Goal: Information Seeking & Learning: Learn about a topic

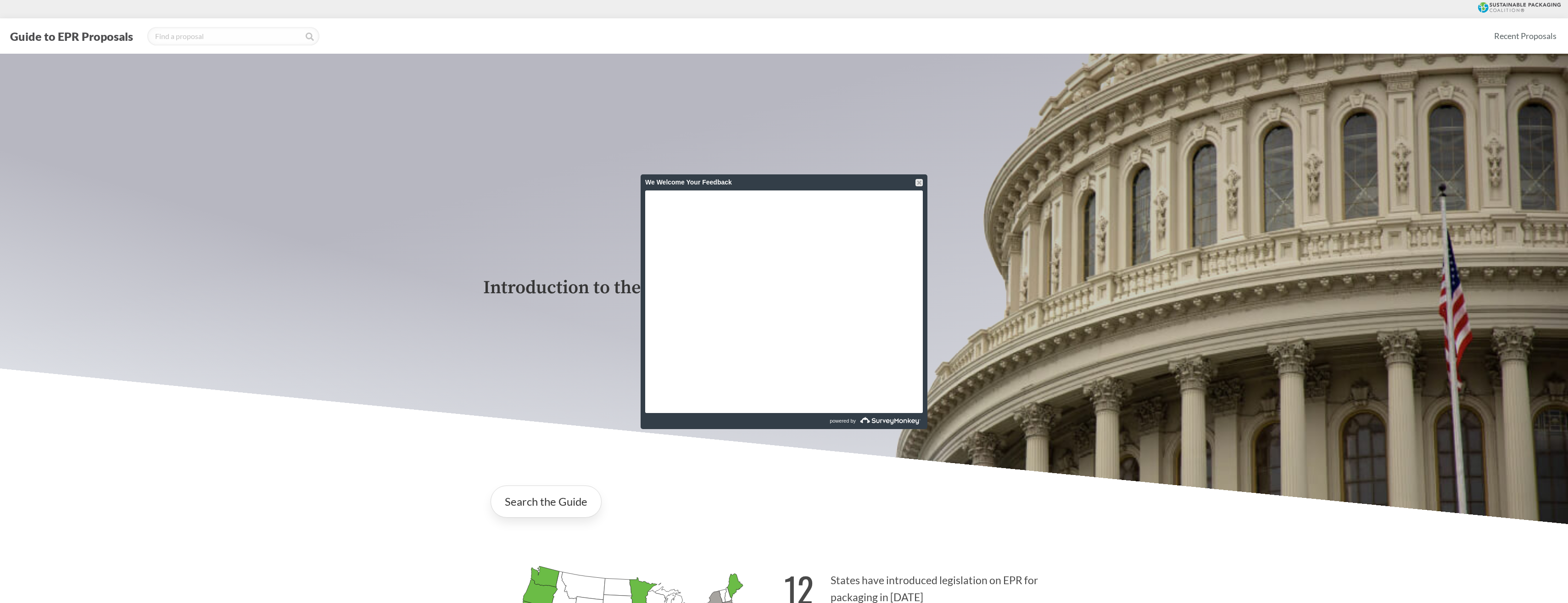
click at [578, 295] on p "Introduction to the Guide for EPR Proposals" at bounding box center [784, 288] width 602 height 21
drag, startPoint x: 578, startPoint y: 295, endPoint x: 551, endPoint y: 295, distance: 27.0
click at [551, 295] on p "Introduction to the Guide for EPR Proposals" at bounding box center [784, 288] width 602 height 21
click at [919, 183] on div at bounding box center [919, 183] width 7 height 7
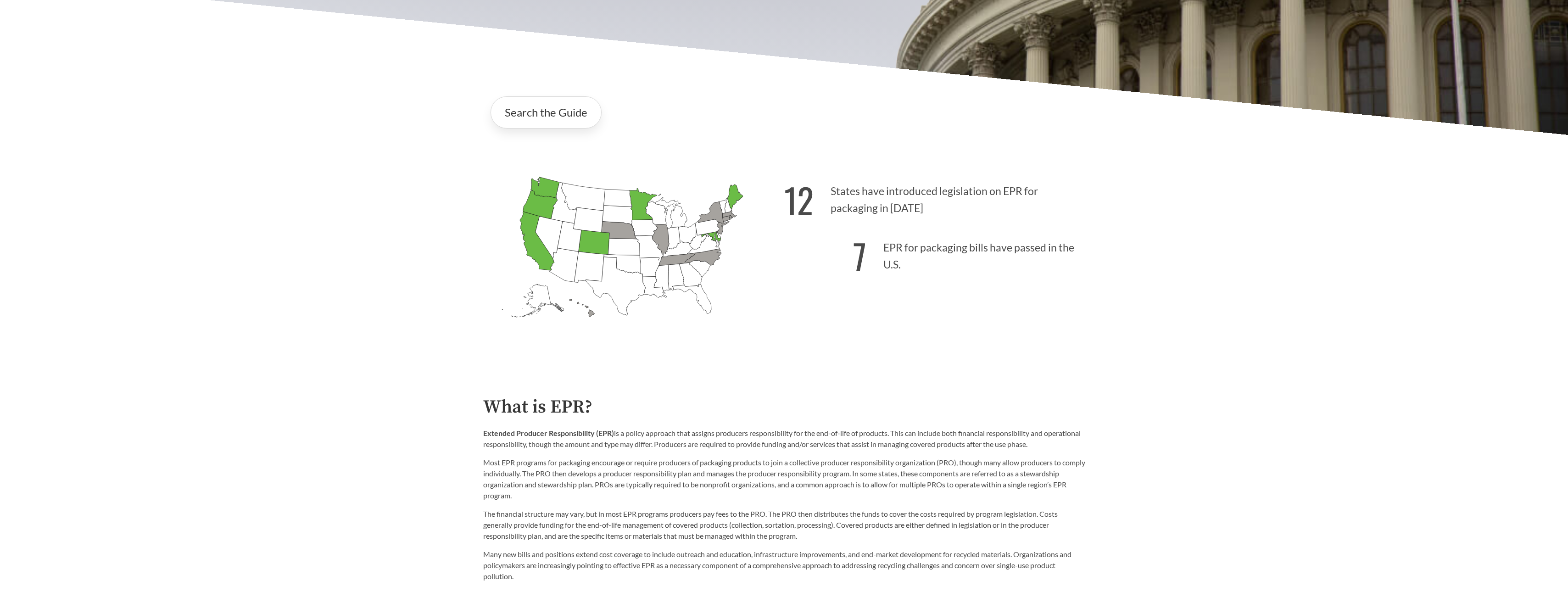
scroll to position [504, 0]
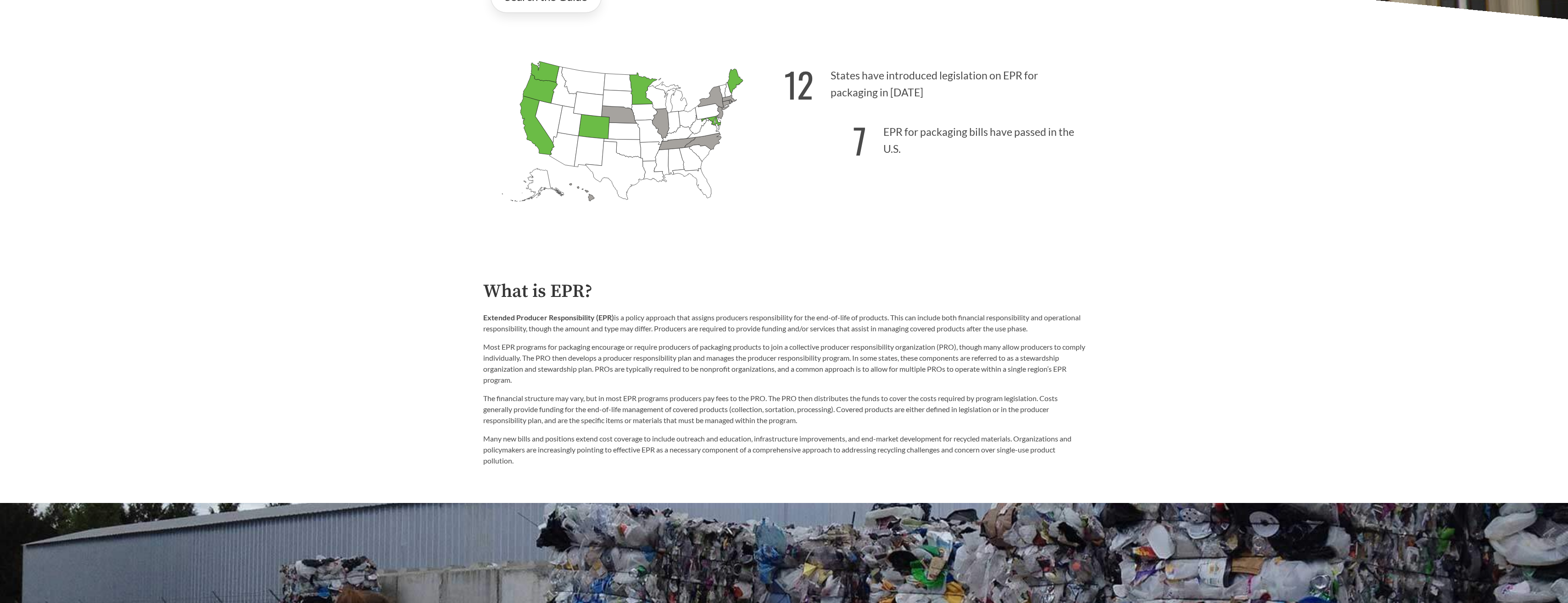
click at [875, 340] on div "Extended Producer Responsibility (EPR) is a policy approach that assigns produc…" at bounding box center [784, 349] width 602 height 74
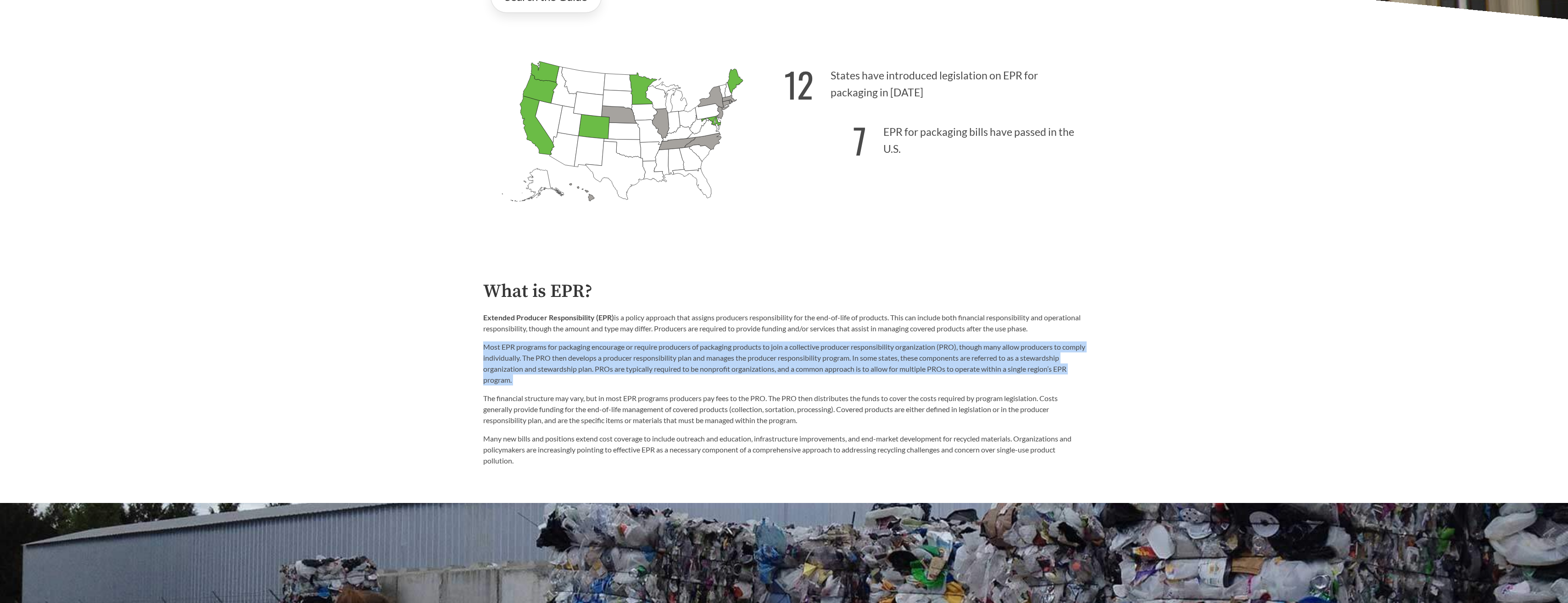
click at [874, 340] on div "Extended Producer Responsibility (EPR) is a policy approach that assigns produc…" at bounding box center [784, 349] width 602 height 74
drag, startPoint x: 874, startPoint y: 340, endPoint x: 807, endPoint y: 340, distance: 67.0
click at [807, 340] on div "Extended Producer Responsibility (EPR) is a policy approach that assigns produc…" at bounding box center [784, 349] width 602 height 74
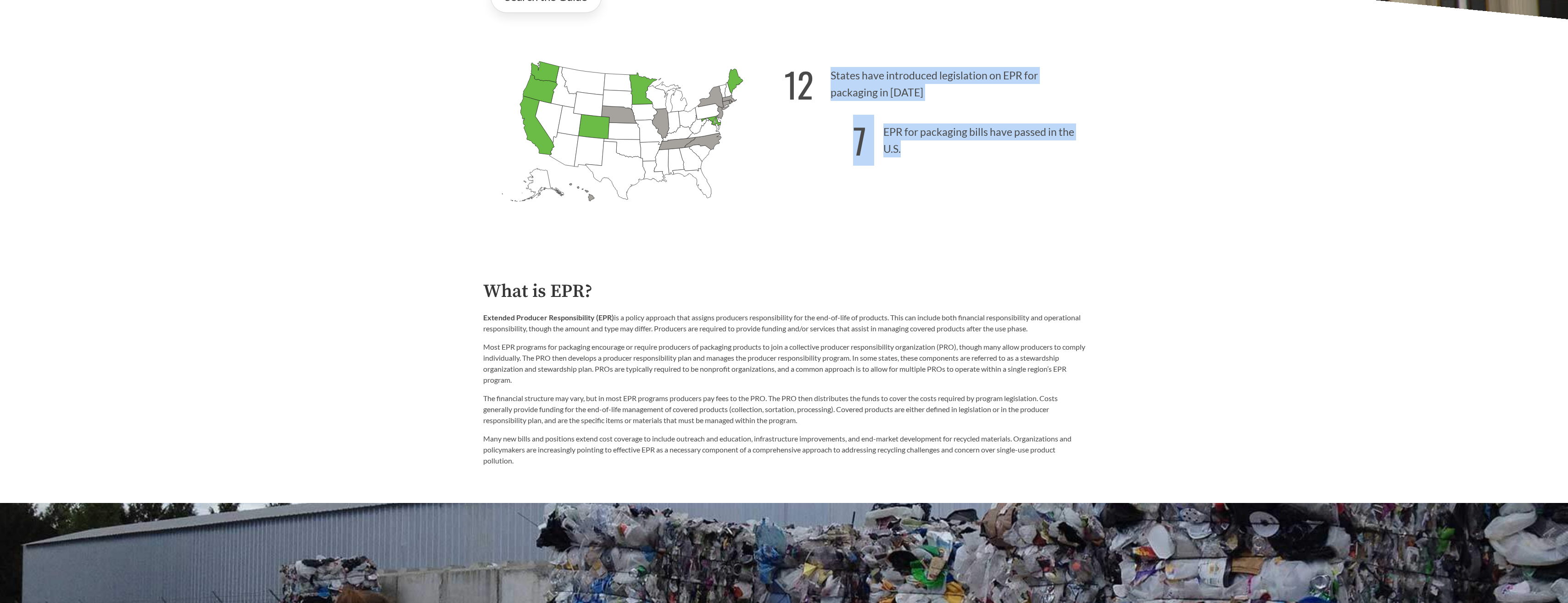
drag, startPoint x: 1010, startPoint y: 108, endPoint x: 989, endPoint y: 193, distance: 87.6
click at [989, 193] on div "12 States have introduced legislation on EPR for packaging in [DATE] 7 EPR for …" at bounding box center [934, 148] width 301 height 191
drag, startPoint x: 989, startPoint y: 193, endPoint x: 914, endPoint y: 198, distance: 75.2
click at [914, 198] on div "12 States have introduced legislation on EPR for packaging in [DATE] 7 EPR for …" at bounding box center [934, 148] width 301 height 191
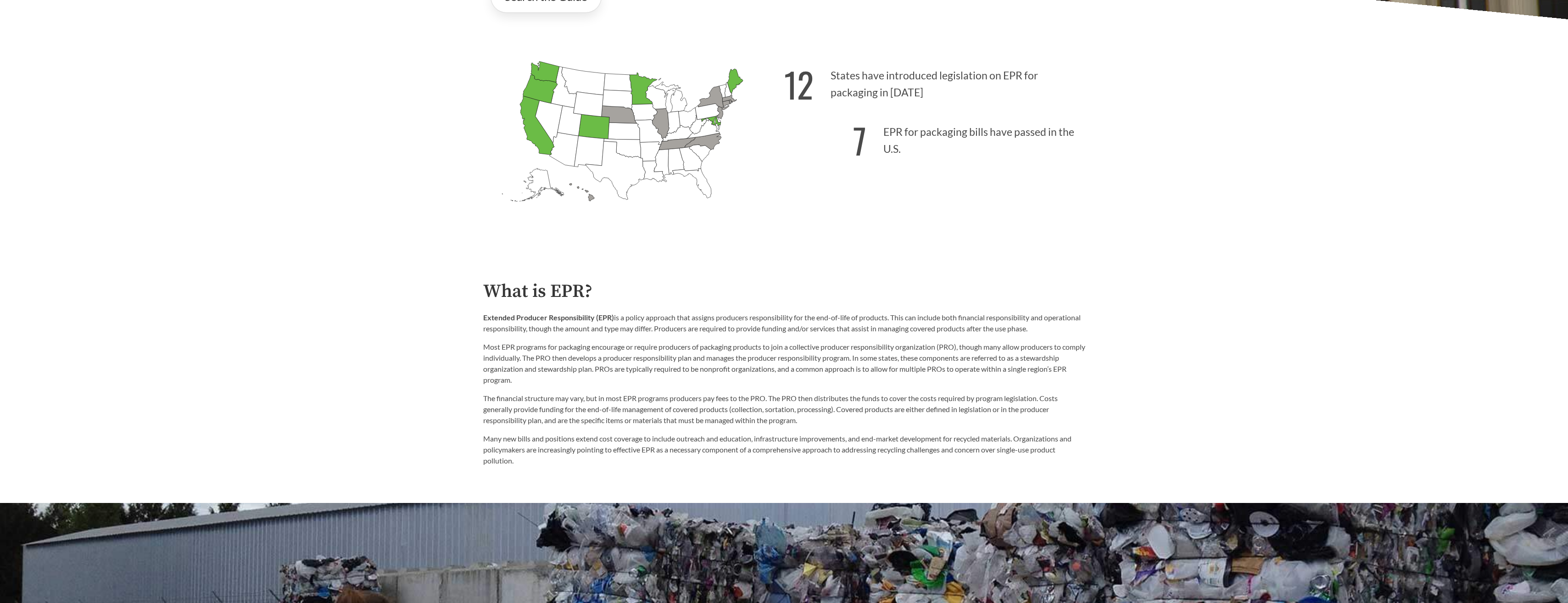
click at [634, 364] on p "Most EPR programs for packaging encourage or require producers of packaging pro…" at bounding box center [784, 363] width 602 height 44
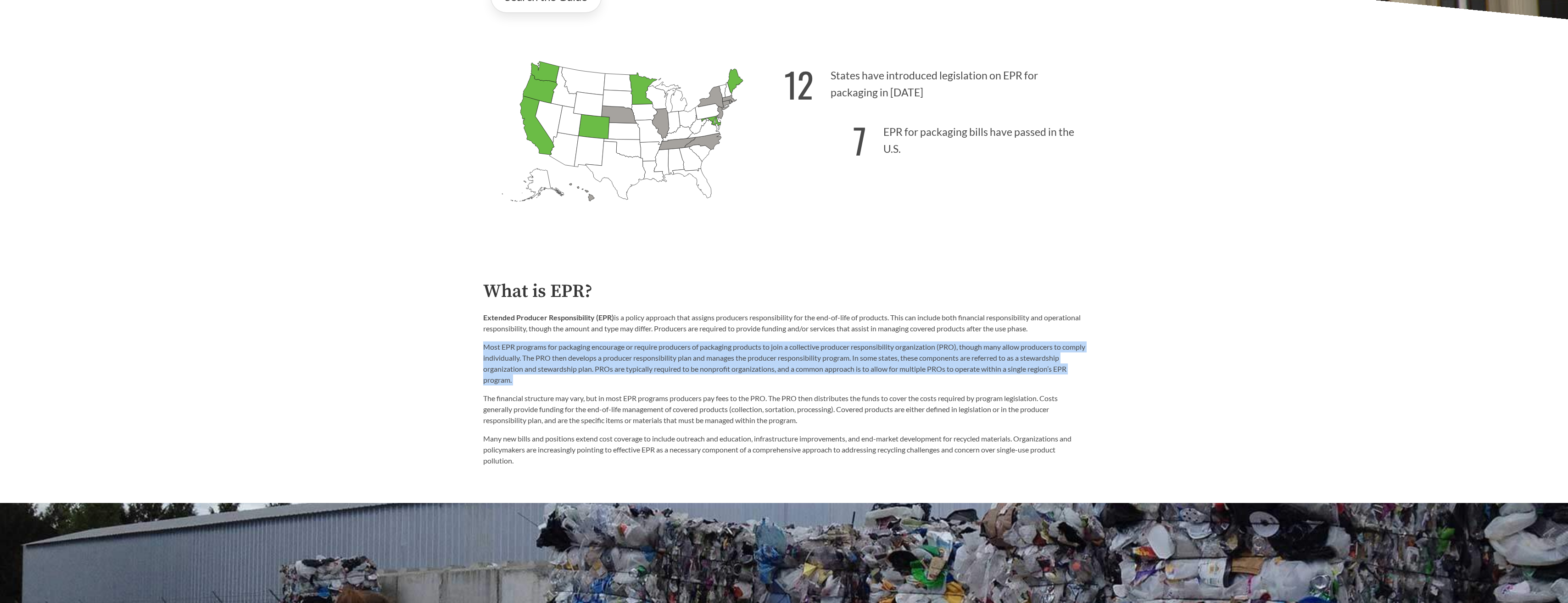
click at [634, 364] on p "Most EPR programs for packaging encourage or require producers of packaging pro…" at bounding box center [784, 363] width 602 height 44
drag, startPoint x: 634, startPoint y: 364, endPoint x: 584, endPoint y: 368, distance: 50.2
click at [584, 368] on p "Most EPR programs for packaging encourage or require producers of packaging pro…" at bounding box center [784, 363] width 602 height 44
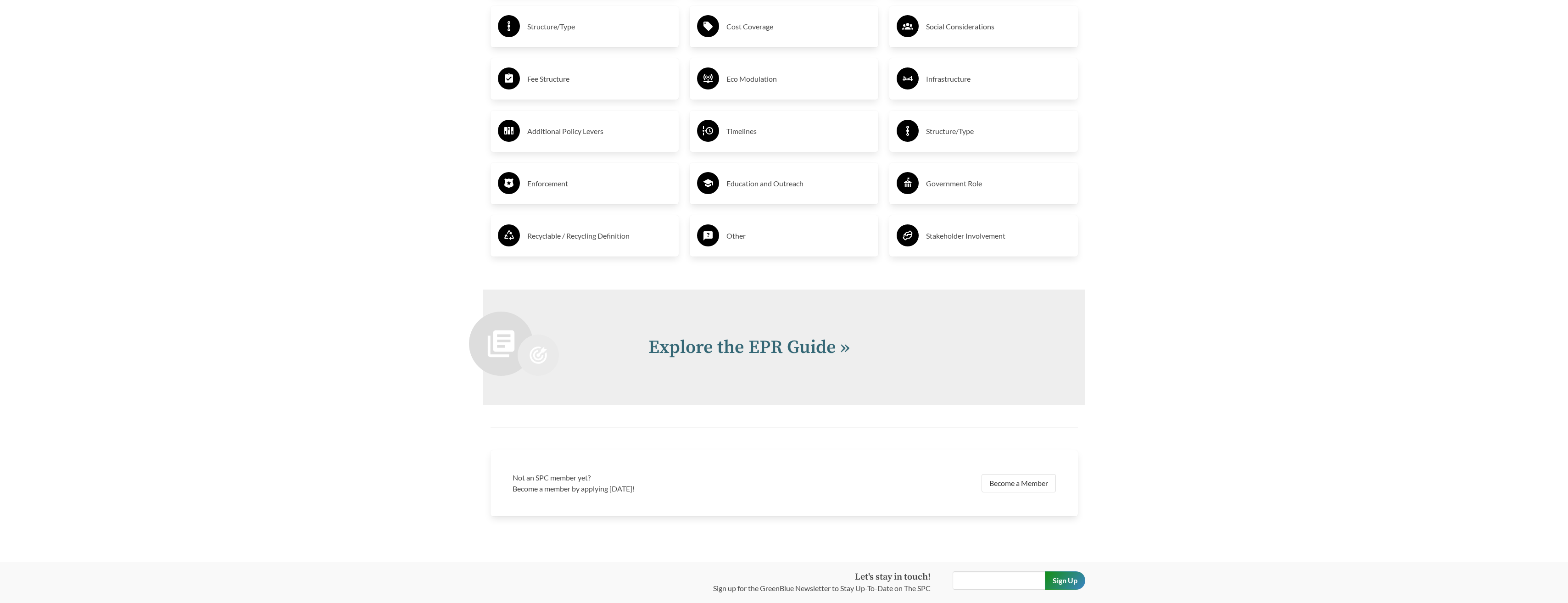
scroll to position [2046, 0]
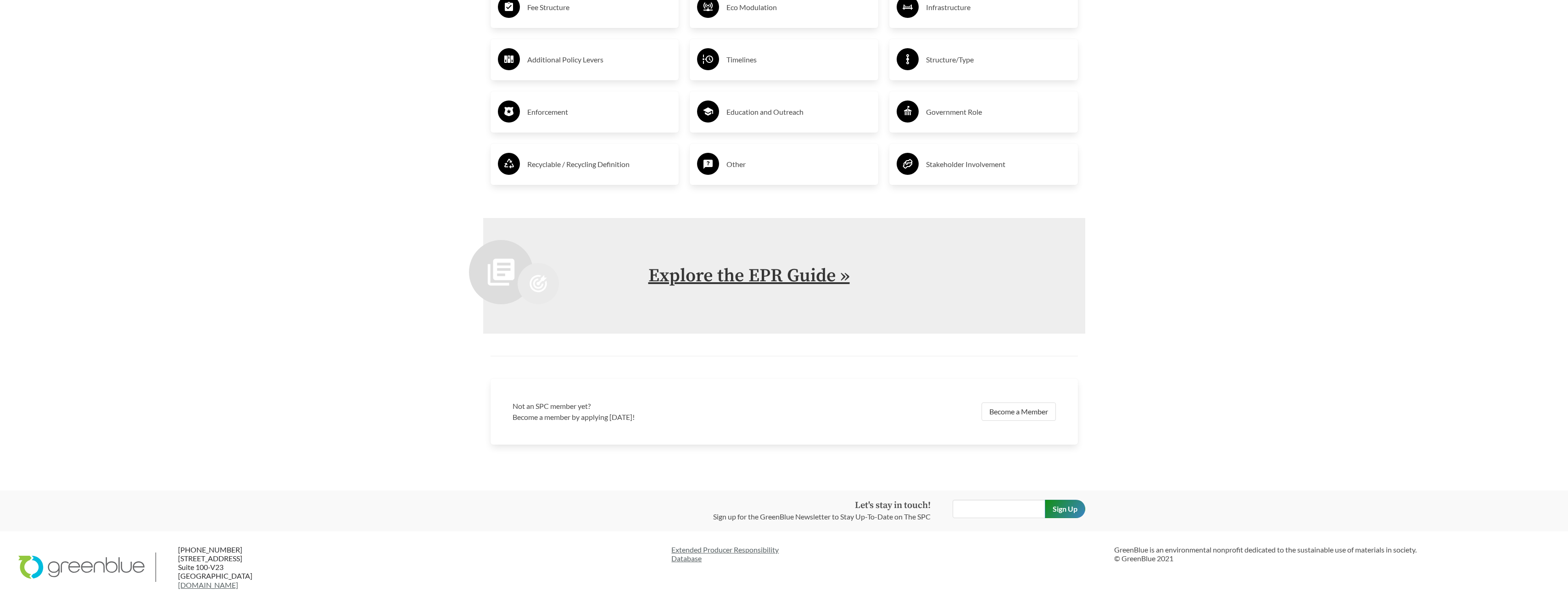
click at [718, 268] on link "Explore the EPR Guide »" at bounding box center [749, 276] width 201 height 23
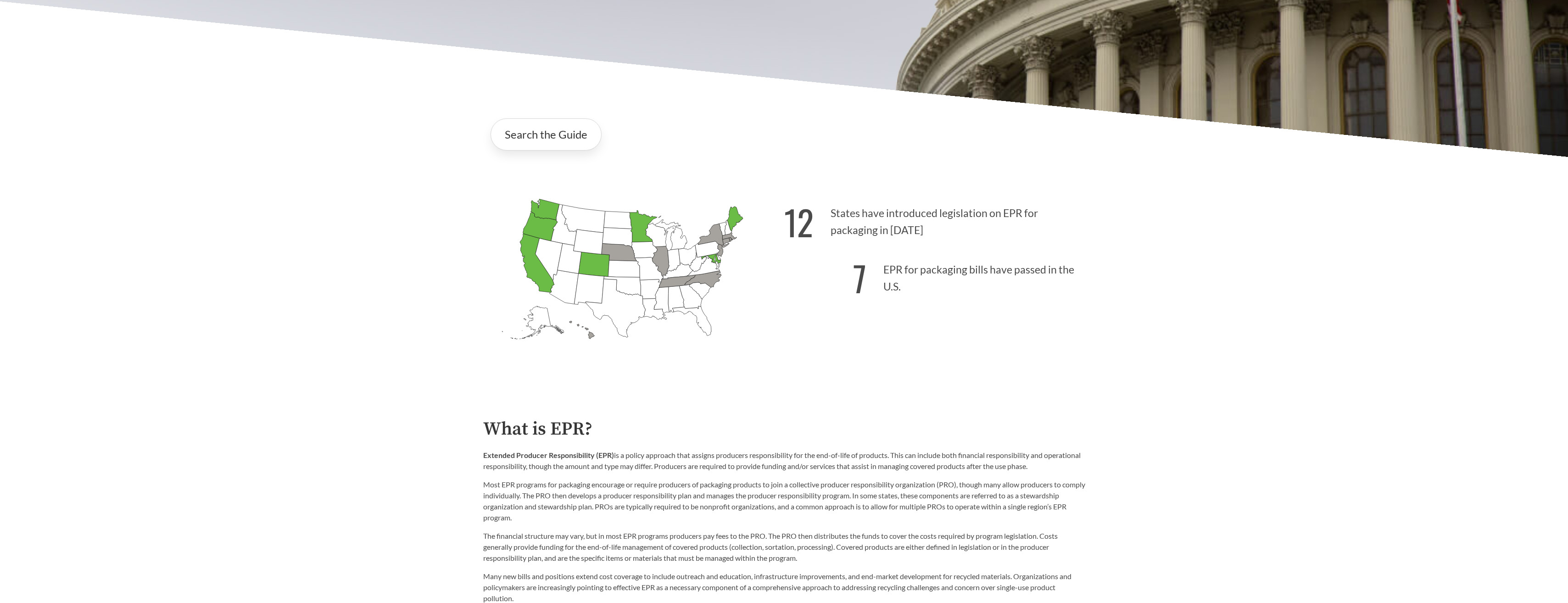
scroll to position [504, 0]
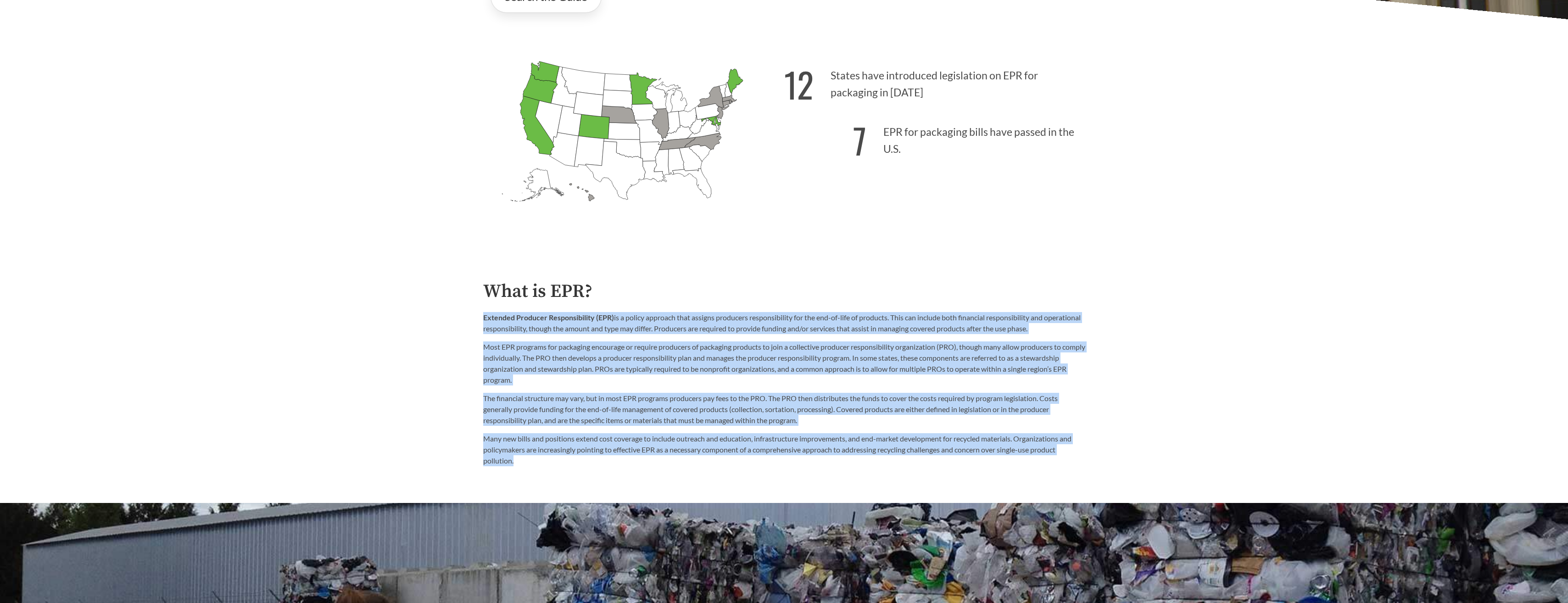
drag, startPoint x: 835, startPoint y: 444, endPoint x: 824, endPoint y: 288, distance: 156.4
click at [824, 288] on div "What is EPR? Extended Producer Responsibility (EPR) is a policy approach that a…" at bounding box center [784, 374] width 602 height 186
drag, startPoint x: 824, startPoint y: 288, endPoint x: 724, endPoint y: 364, distance: 125.6
click at [724, 364] on p "Most EPR programs for packaging encourage or require producers of packaging pro…" at bounding box center [784, 363] width 602 height 44
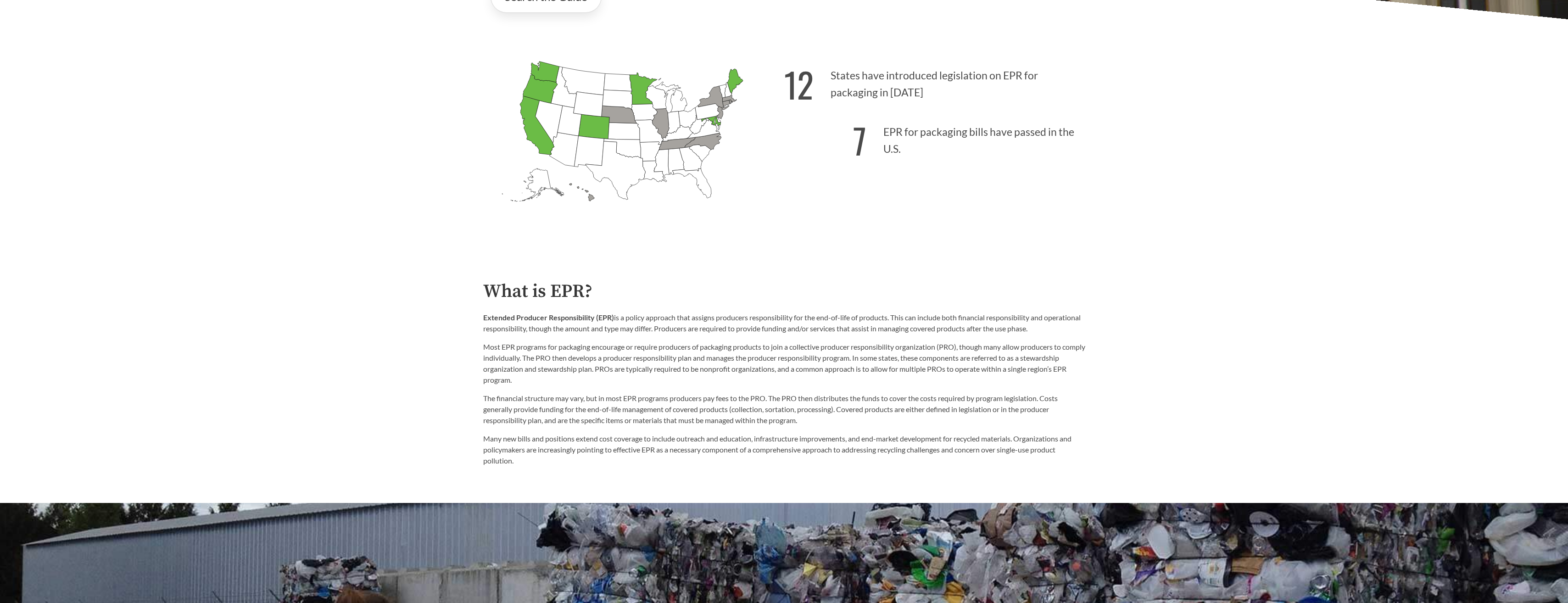
click at [753, 353] on p "Most EPR programs for packaging encourage or require producers of packaging pro…" at bounding box center [784, 363] width 602 height 44
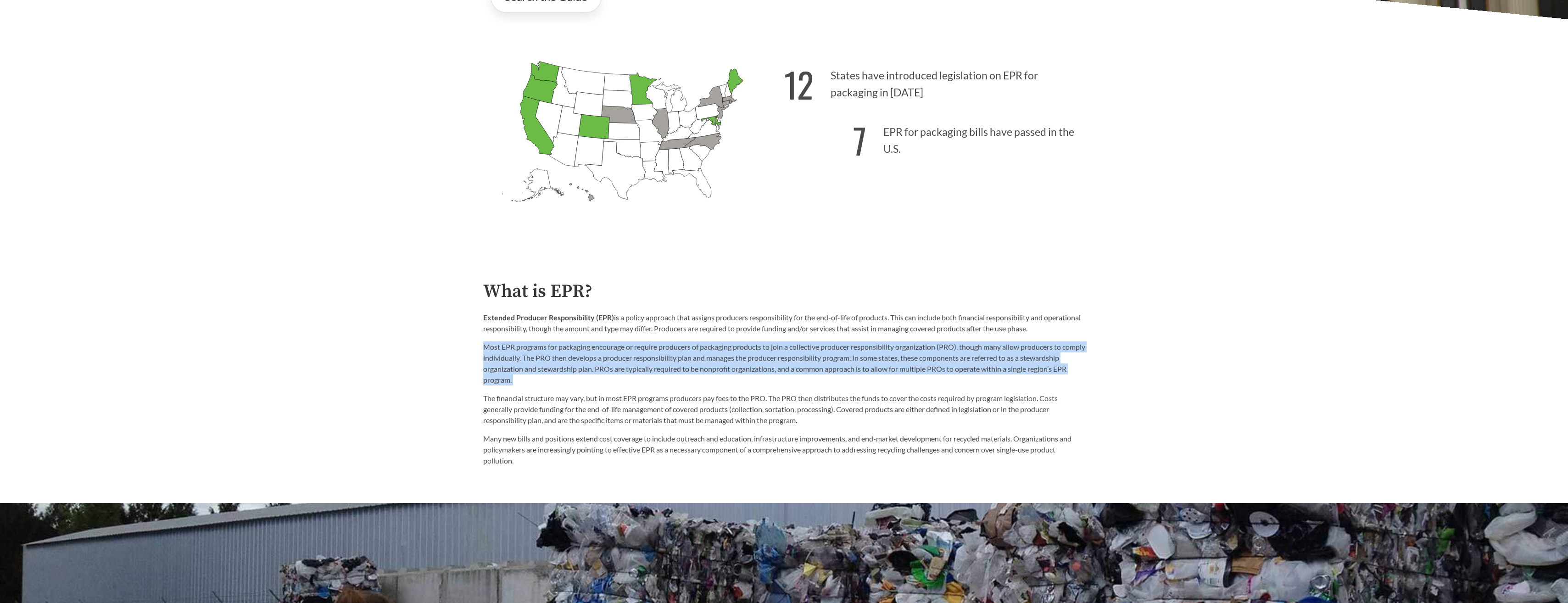
click at [753, 353] on p "Most EPR programs for packaging encourage or require producers of packaging pro…" at bounding box center [784, 363] width 602 height 44
drag, startPoint x: 753, startPoint y: 353, endPoint x: 648, endPoint y: 380, distance: 108.4
click at [692, 360] on p "Most EPR programs for packaging encourage or require producers of packaging pro…" at bounding box center [784, 363] width 602 height 44
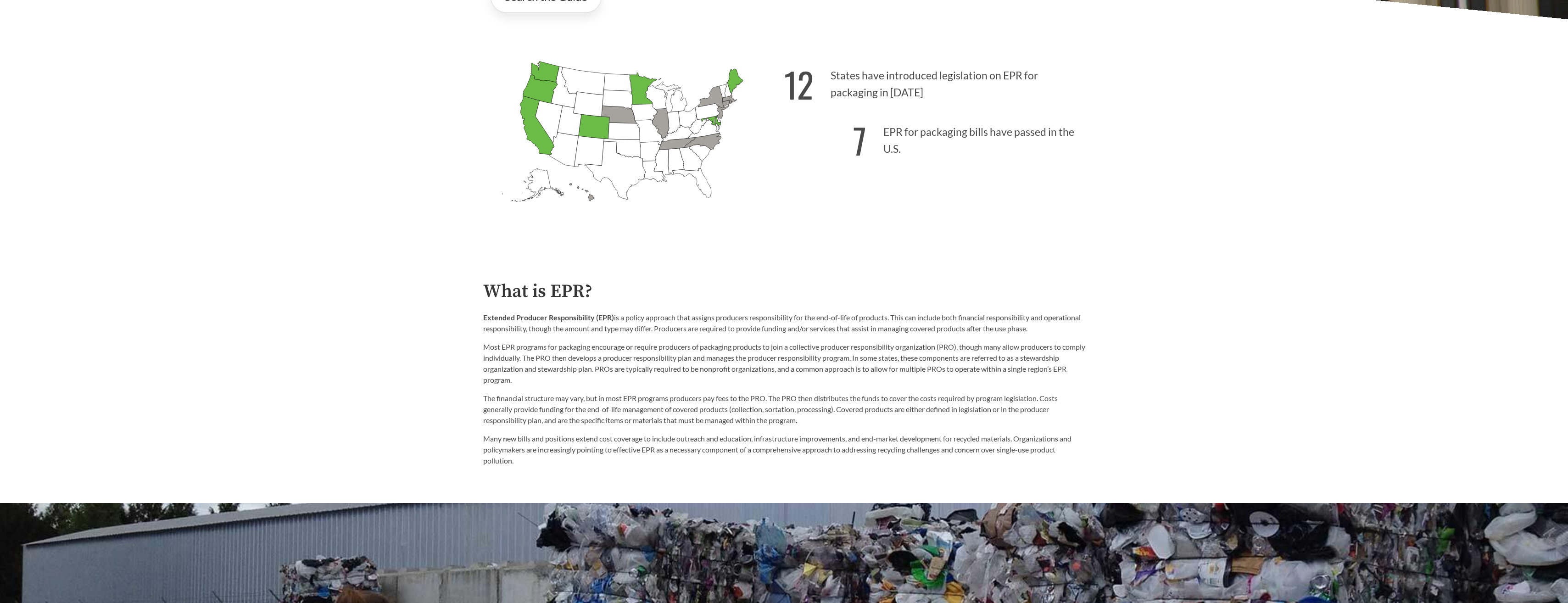
click at [645, 381] on p "Most EPR programs for packaging encourage or require producers of packaging pro…" at bounding box center [784, 363] width 602 height 44
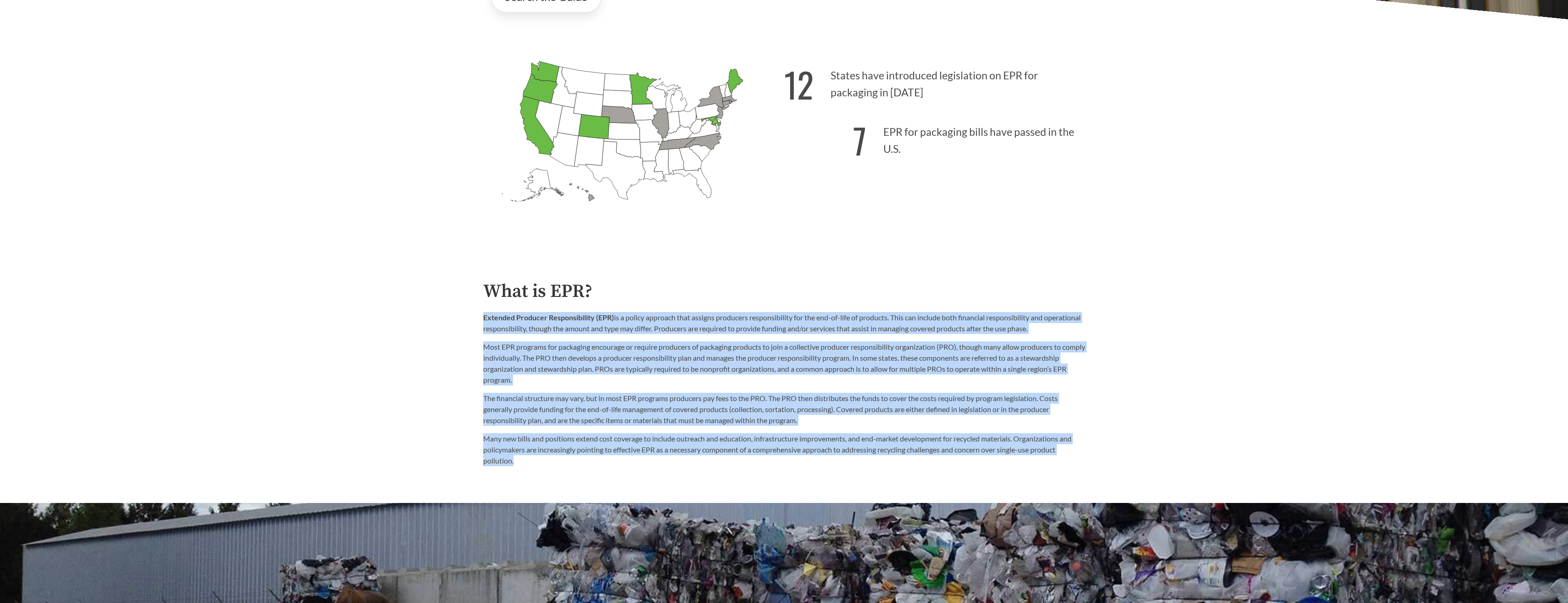
drag, startPoint x: 707, startPoint y: 303, endPoint x: 698, endPoint y: 479, distance: 176.2
drag, startPoint x: 698, startPoint y: 479, endPoint x: 603, endPoint y: 472, distance: 95.3
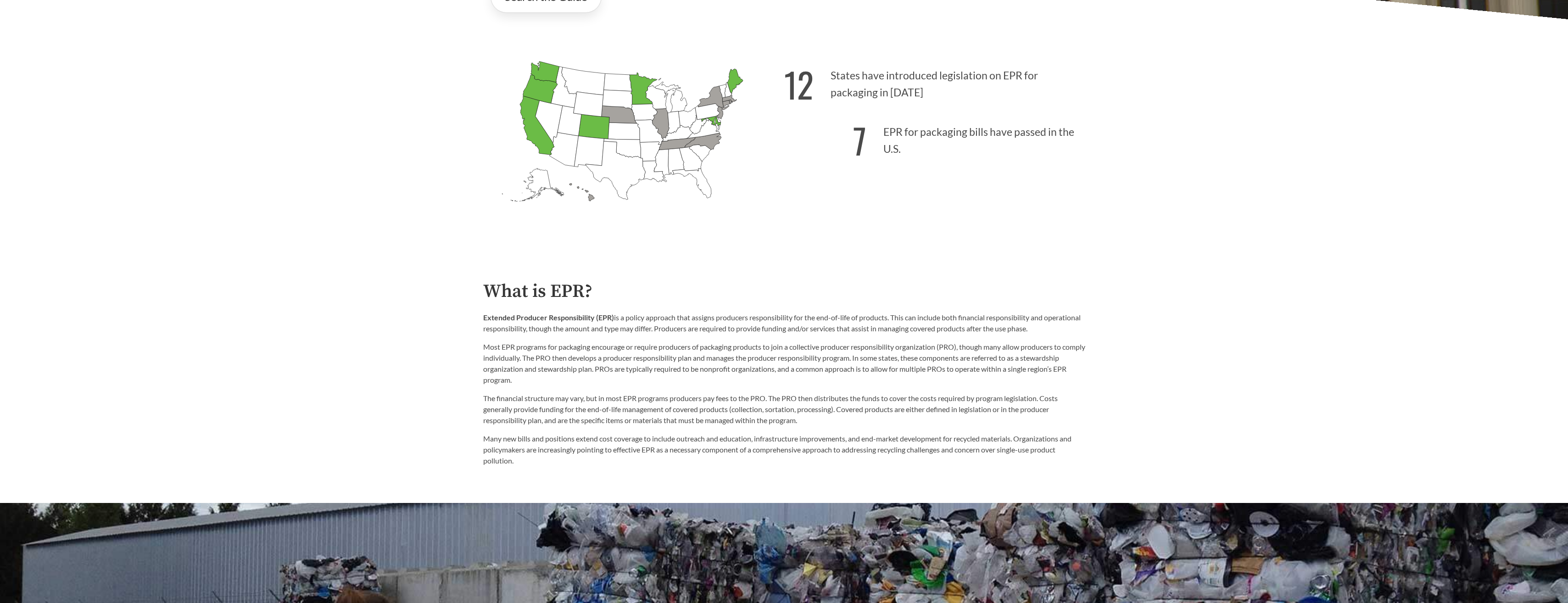
click at [635, 466] on p "Many new bills and positions extend cost coverage to include outreach and educa…" at bounding box center [784, 450] width 602 height 33
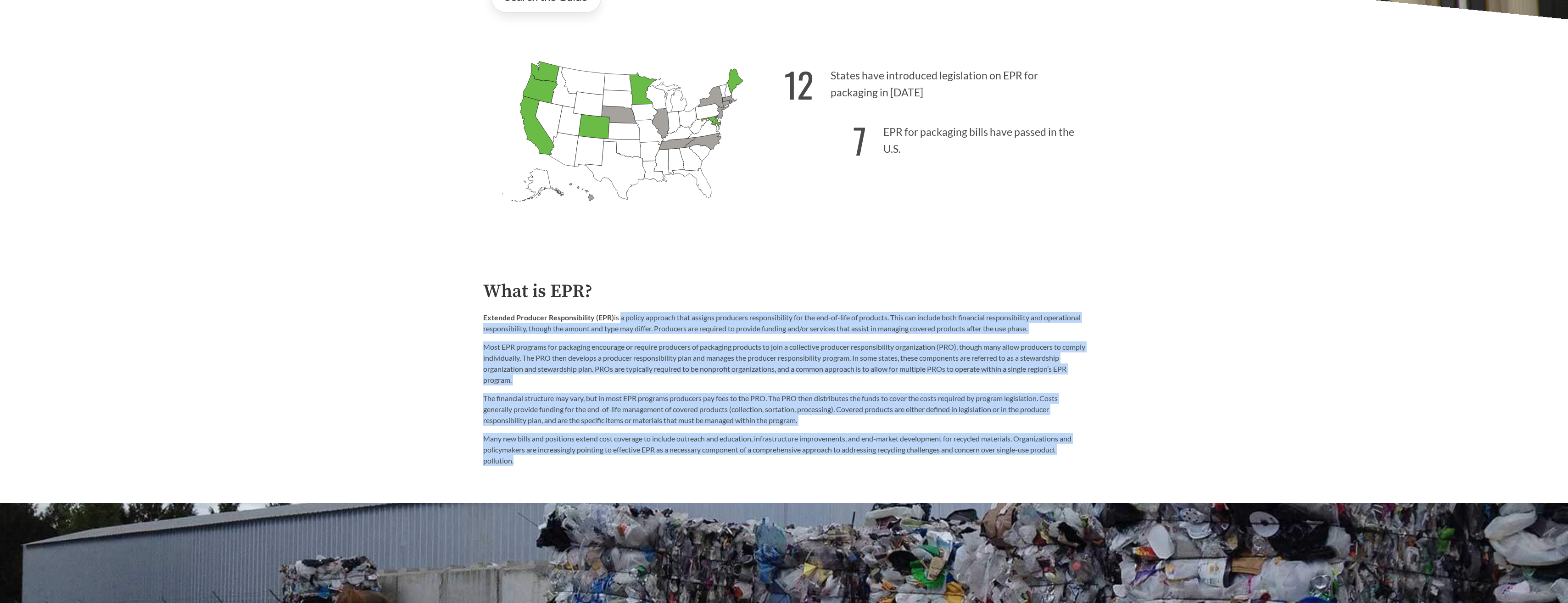
drag, startPoint x: 633, startPoint y: 468, endPoint x: 621, endPoint y: 305, distance: 163.4
click at [621, 305] on div "What is EPR? Extended Producer Responsibility (EPR) is a policy approach that a…" at bounding box center [784, 374] width 602 height 186
drag, startPoint x: 621, startPoint y: 305, endPoint x: 588, endPoint y: 383, distance: 84.7
click at [588, 383] on p "Most EPR programs for packaging encourage or require producers of packaging pro…" at bounding box center [784, 363] width 602 height 44
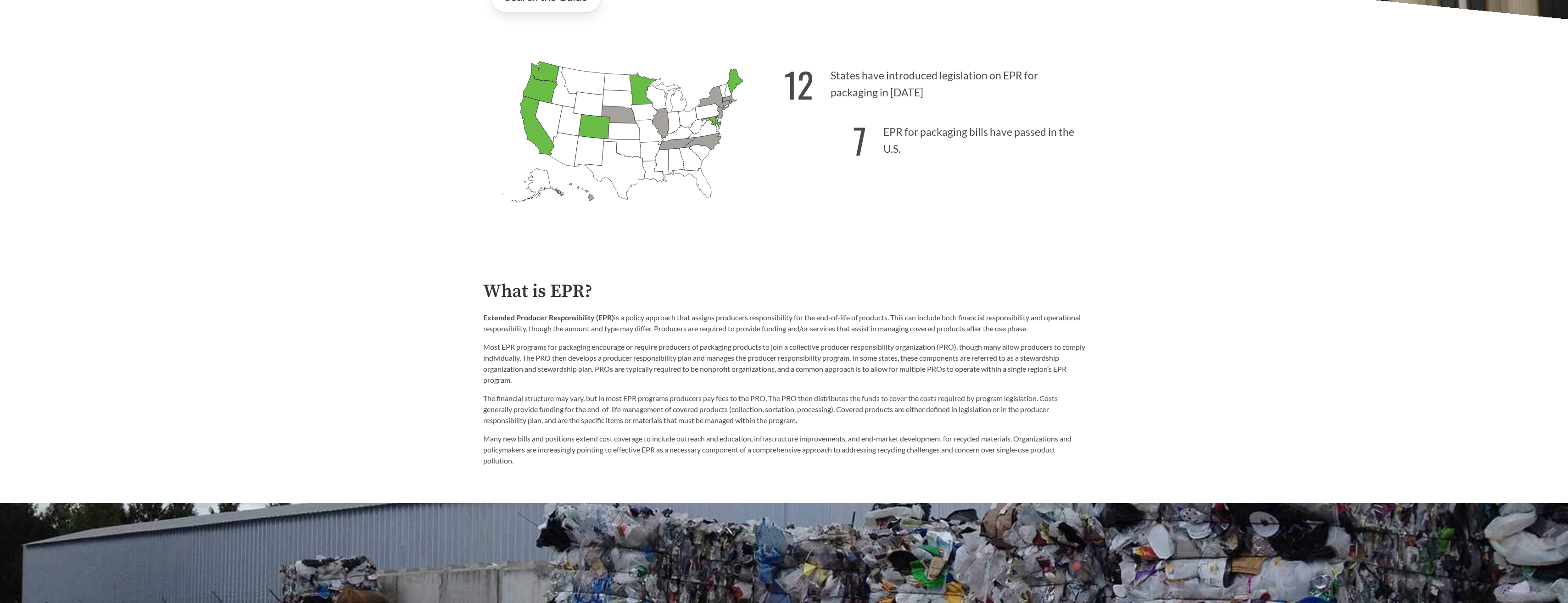
click at [656, 368] on p "Most EPR programs for packaging encourage or require producers of packaging pro…" at bounding box center [784, 363] width 602 height 44
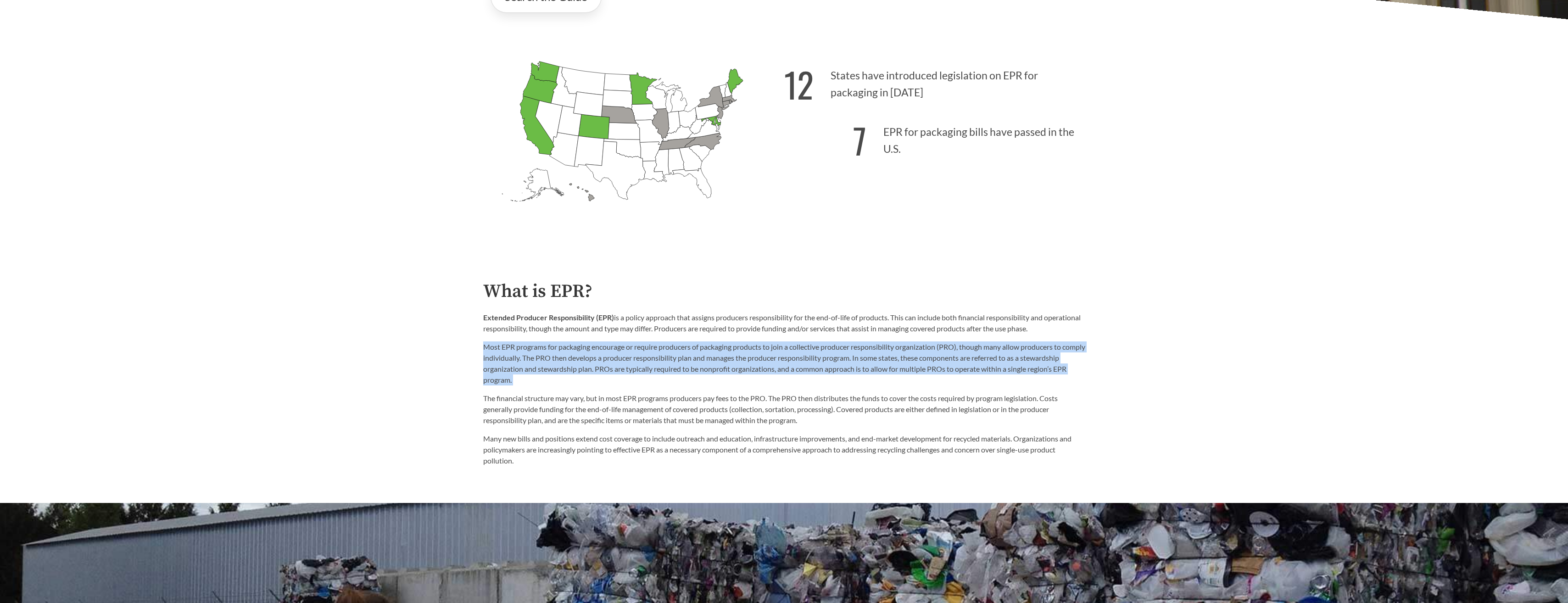
click at [656, 368] on p "Most EPR programs for packaging encourage or require producers of packaging pro…" at bounding box center [784, 363] width 602 height 44
drag, startPoint x: 656, startPoint y: 368, endPoint x: 626, endPoint y: 368, distance: 30.0
click at [626, 368] on p "Most EPR programs for packaging encourage or require producers of packaging pro…" at bounding box center [784, 363] width 602 height 44
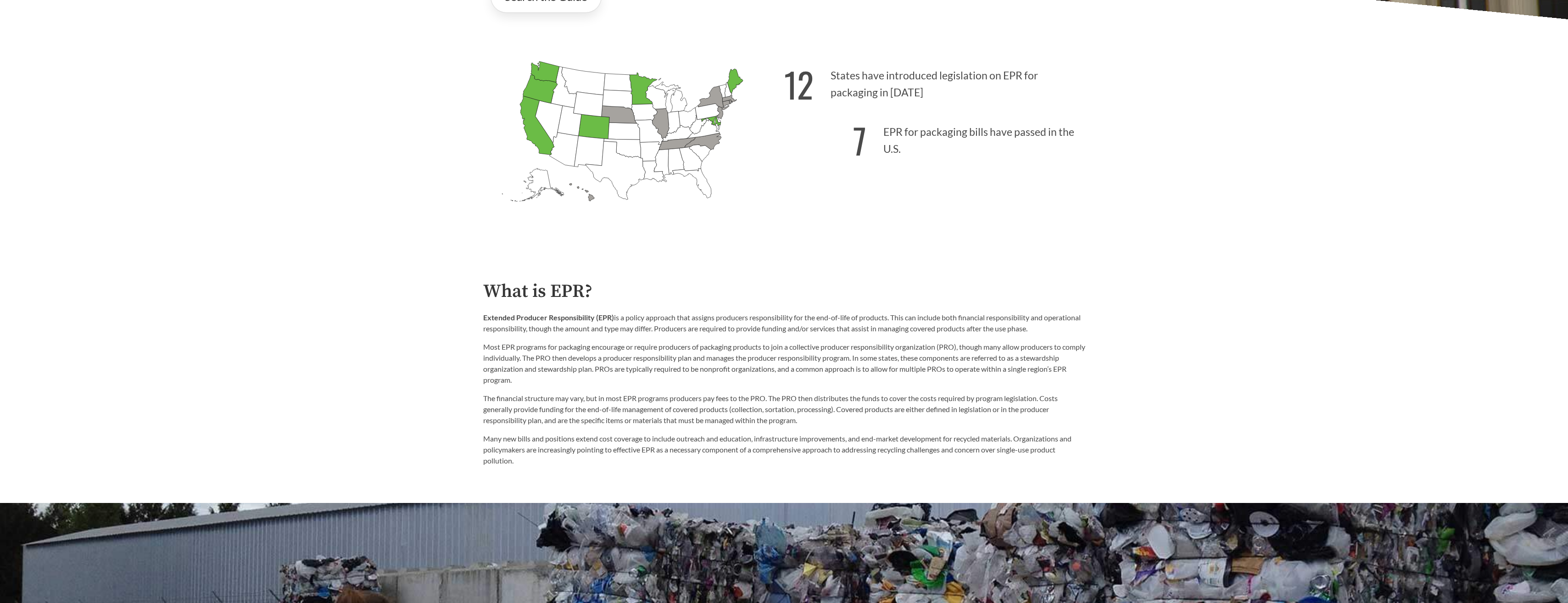
click at [600, 380] on p "Most EPR programs for packaging encourage or require producers of packaging pro…" at bounding box center [784, 363] width 602 height 44
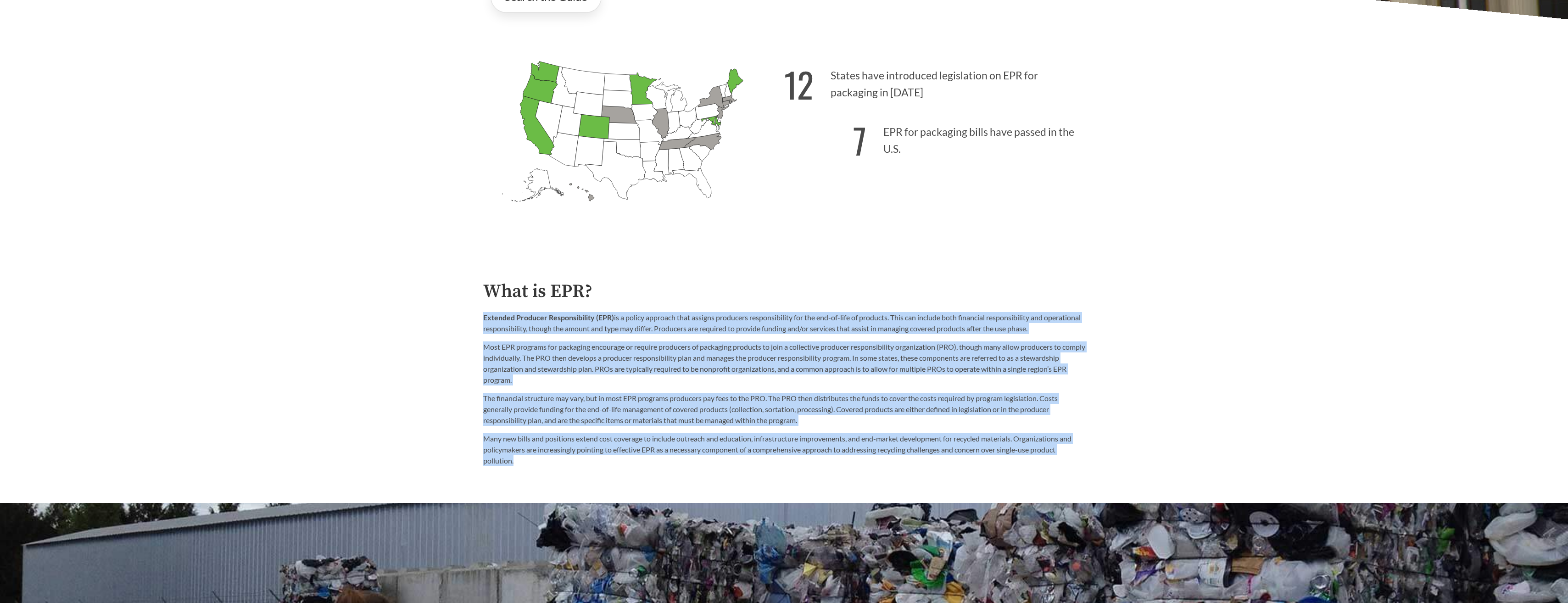
drag, startPoint x: 656, startPoint y: 288, endPoint x: 653, endPoint y: 470, distance: 182.0
drag, startPoint x: 653, startPoint y: 470, endPoint x: 596, endPoint y: 470, distance: 57.0
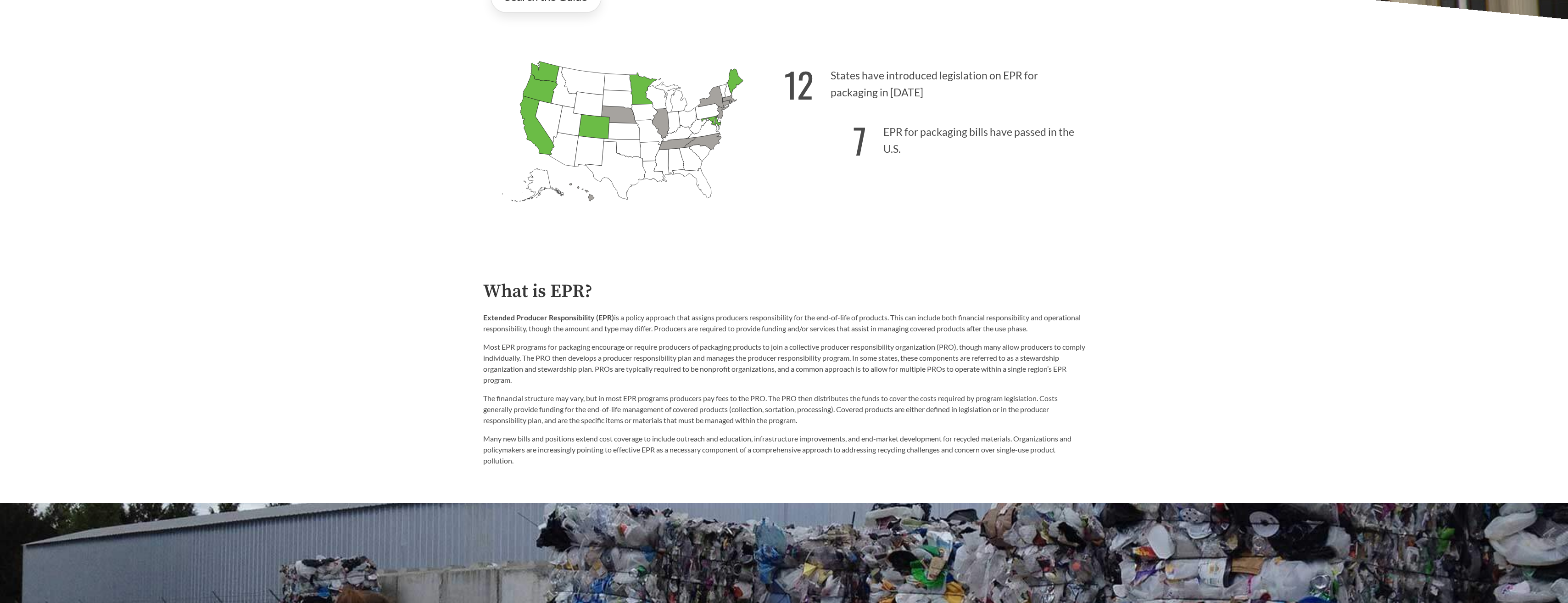
click at [567, 463] on p "Many new bills and positions extend cost coverage to include outreach and educa…" at bounding box center [784, 450] width 602 height 33
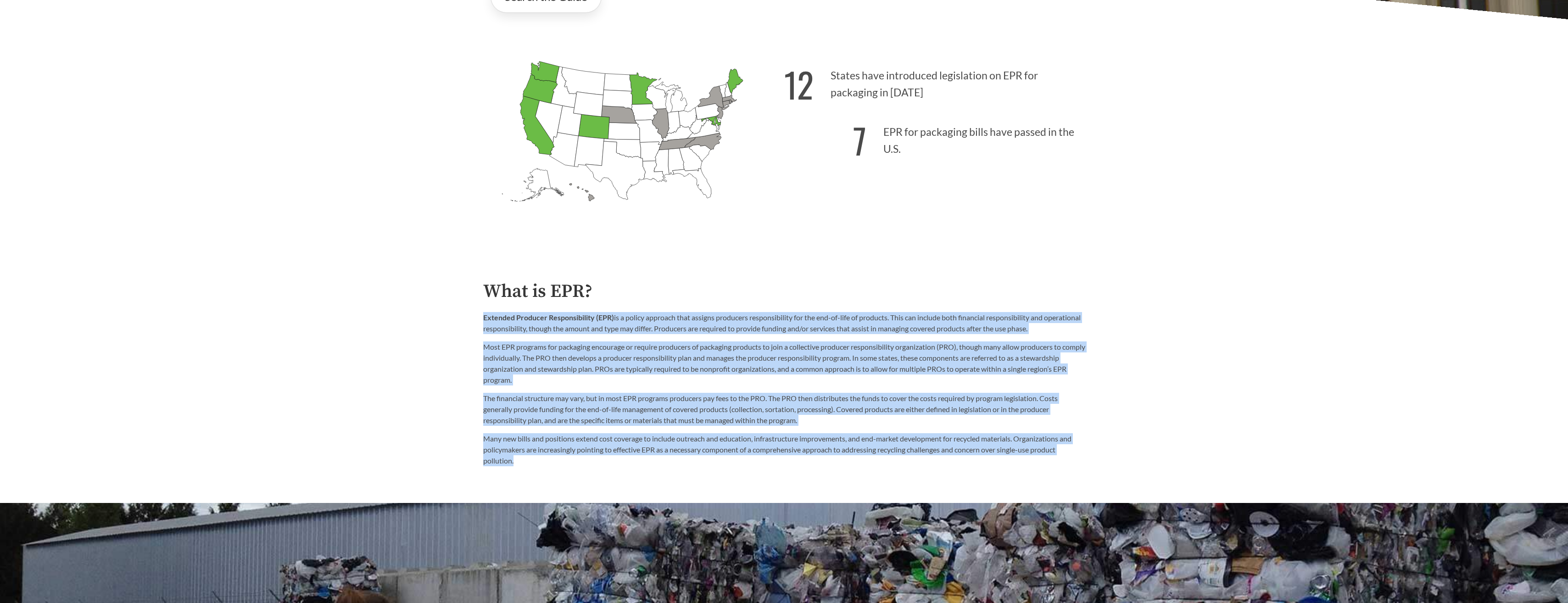
drag, startPoint x: 711, startPoint y: 463, endPoint x: 745, endPoint y: 284, distance: 182.2
click at [745, 284] on div "What is EPR? Extended Producer Responsibility (EPR) is a policy approach that a…" at bounding box center [784, 374] width 602 height 186
drag, startPoint x: 745, startPoint y: 284, endPoint x: 736, endPoint y: 397, distance: 113.4
click at [736, 397] on p "The financial structure may vary, but in most EPR programs producers pay fees t…" at bounding box center [784, 409] width 602 height 33
drag, startPoint x: 788, startPoint y: 296, endPoint x: 746, endPoint y: 491, distance: 199.5
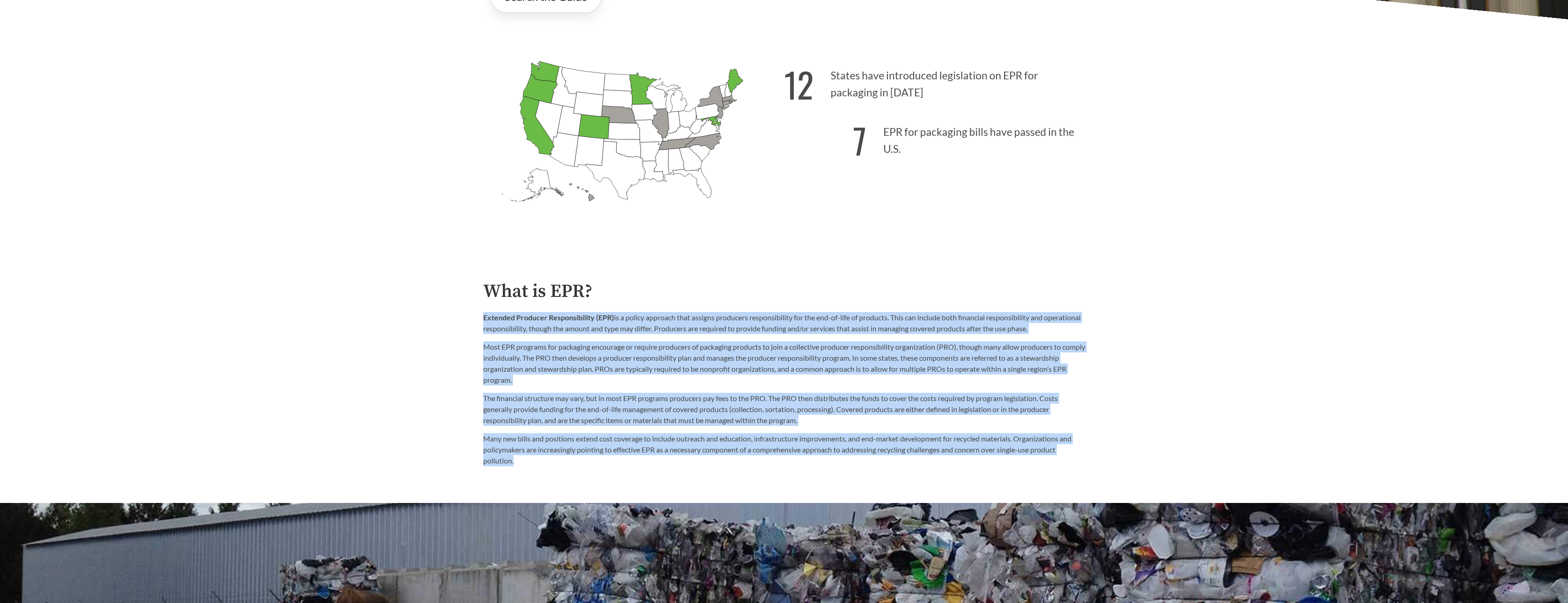
drag, startPoint x: 746, startPoint y: 491, endPoint x: 594, endPoint y: 476, distance: 152.7
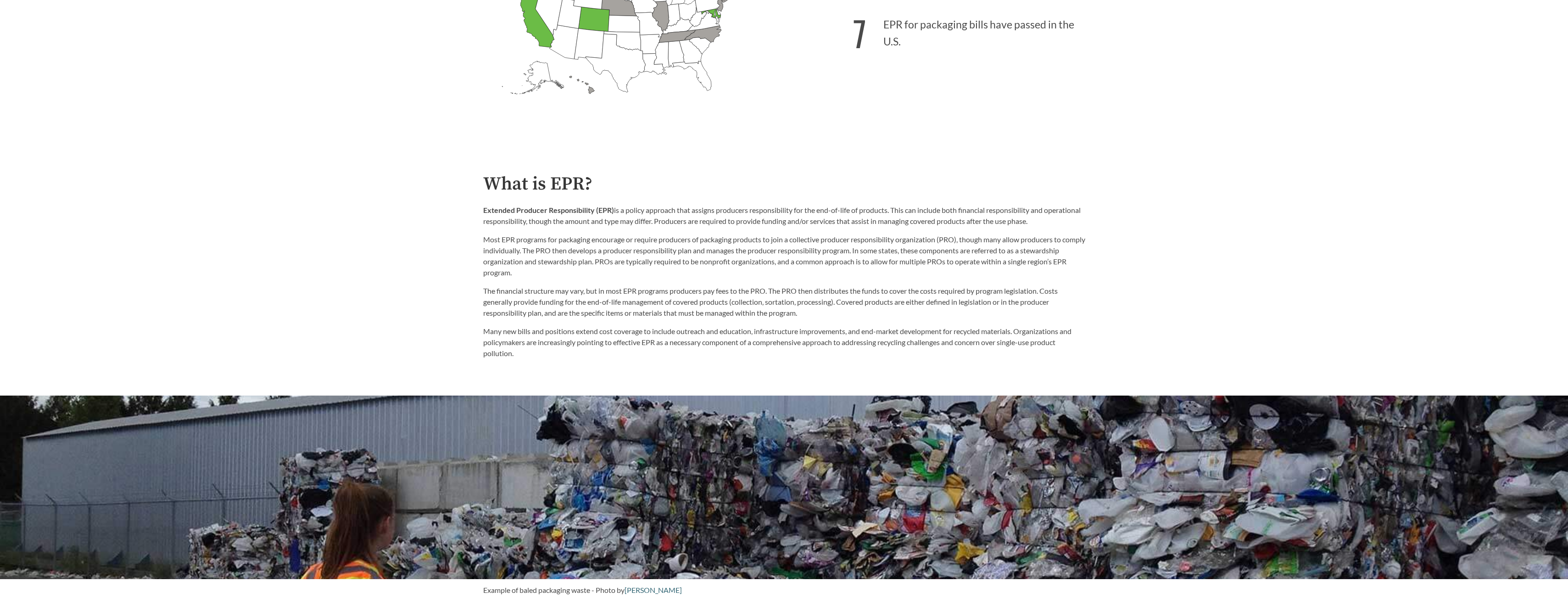
scroll to position [688, 0]
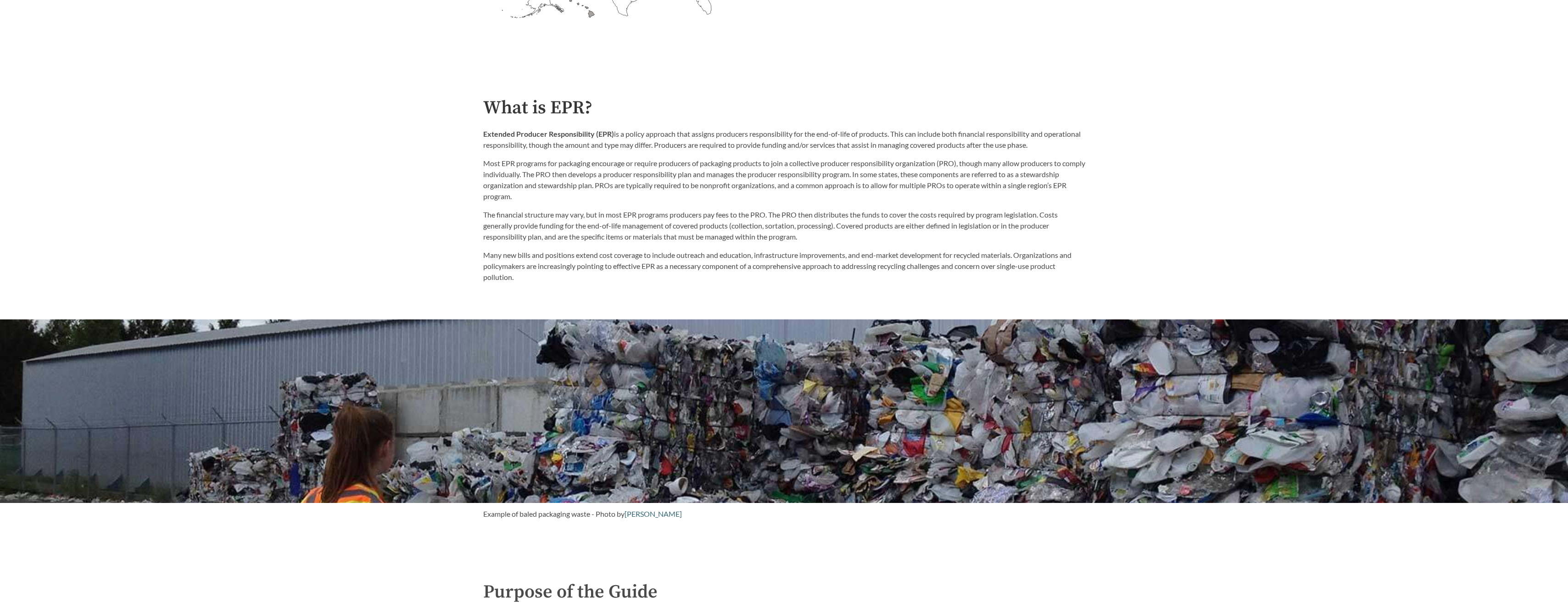
click at [682, 164] on p "Most EPR programs for packaging encourage or require producers of packaging pro…" at bounding box center [784, 180] width 602 height 44
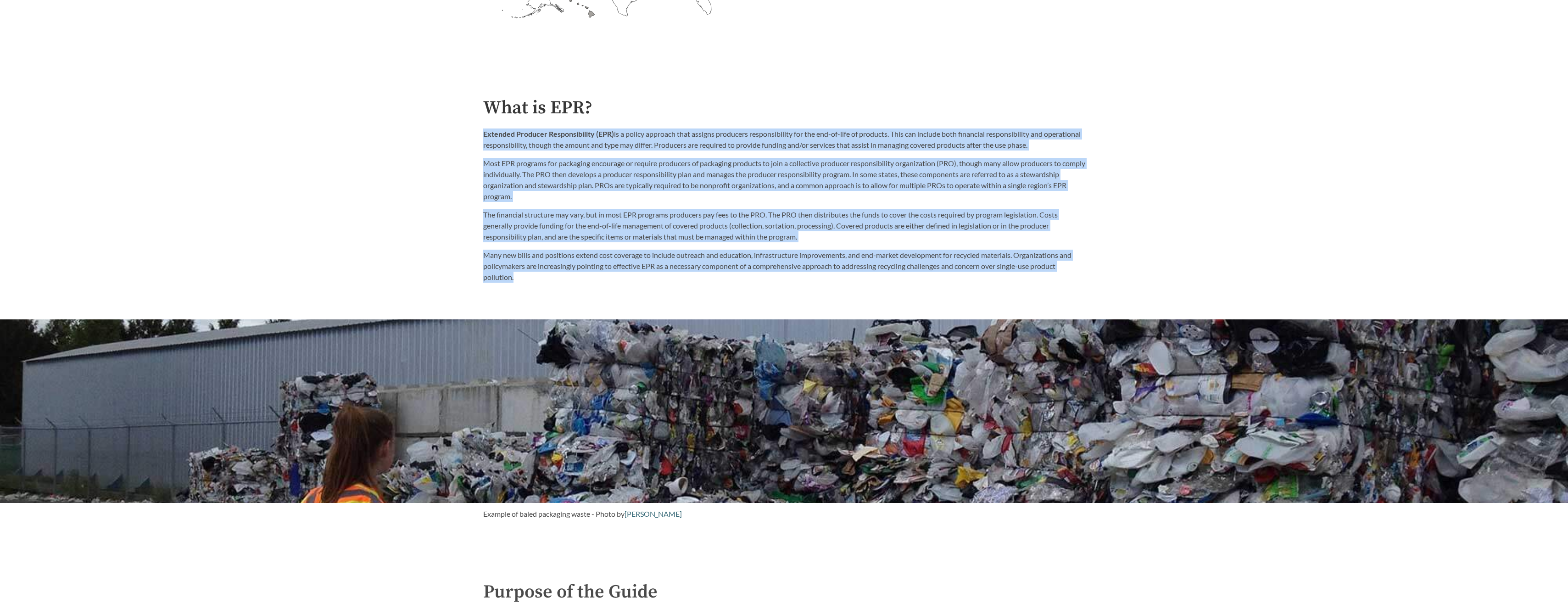
drag, startPoint x: 702, startPoint y: 118, endPoint x: 662, endPoint y: 278, distance: 164.9
click at [662, 278] on div "What is EPR? Extended Producer Responsibility (EPR) is a policy approach that a…" at bounding box center [784, 190] width 602 height 186
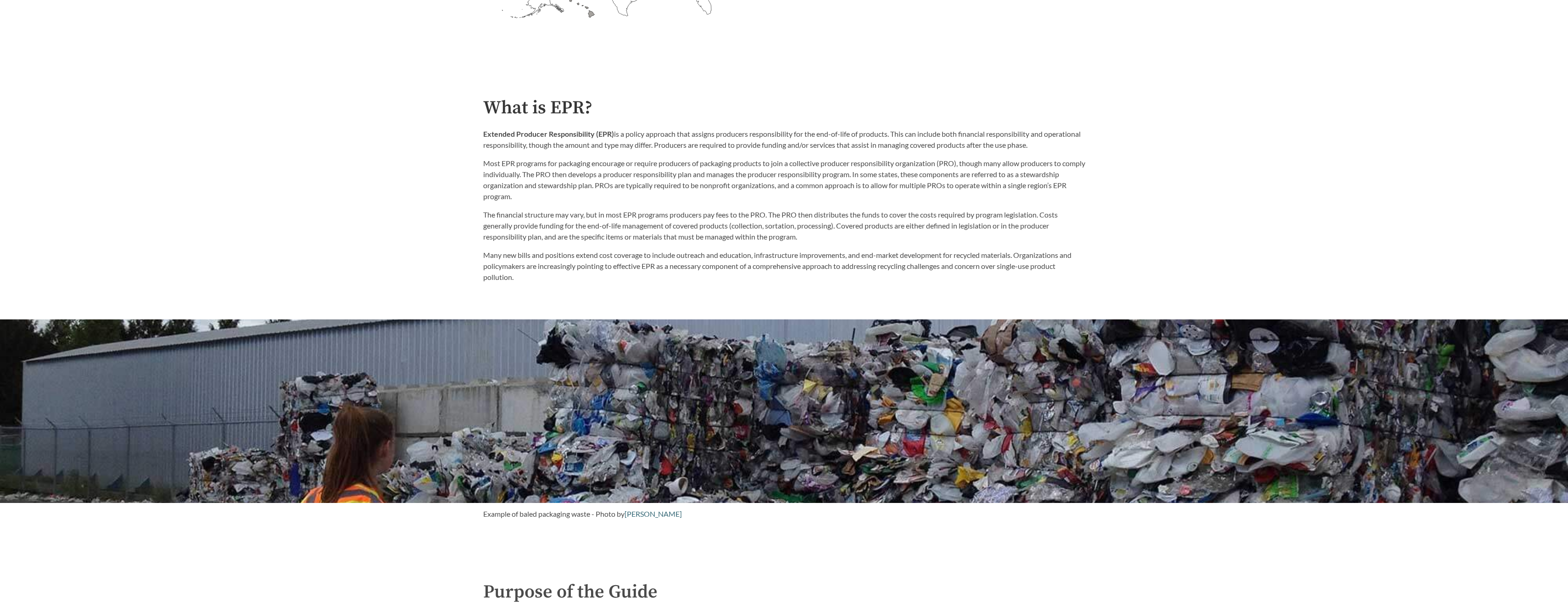
drag, startPoint x: 662, startPoint y: 278, endPoint x: 646, endPoint y: 286, distance: 17.9
click at [646, 286] on div "Introduction to the Guide for EPR Proposals Search the Guide [US_STATE] Introdu…" at bounding box center [784, 605] width 1568 height 2481
click at [696, 140] on p "Extended Producer Responsibility (EPR) is a policy approach that assigns produc…" at bounding box center [784, 139] width 602 height 22
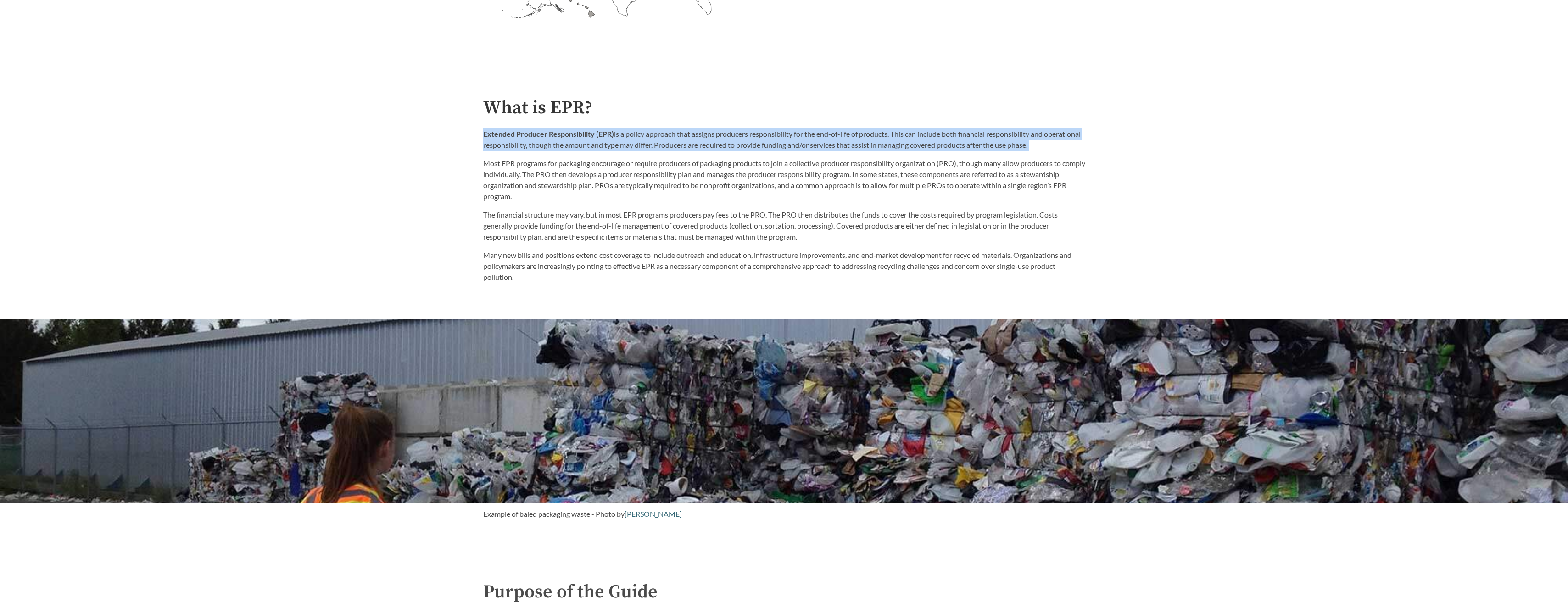
click at [696, 140] on p "Extended Producer Responsibility (EPR) is a policy approach that assigns produc…" at bounding box center [784, 139] width 602 height 22
drag, startPoint x: 696, startPoint y: 140, endPoint x: 667, endPoint y: 148, distance: 30.1
click at [667, 148] on p "Extended Producer Responsibility (EPR) is a policy approach that assigns produc…" at bounding box center [784, 139] width 602 height 22
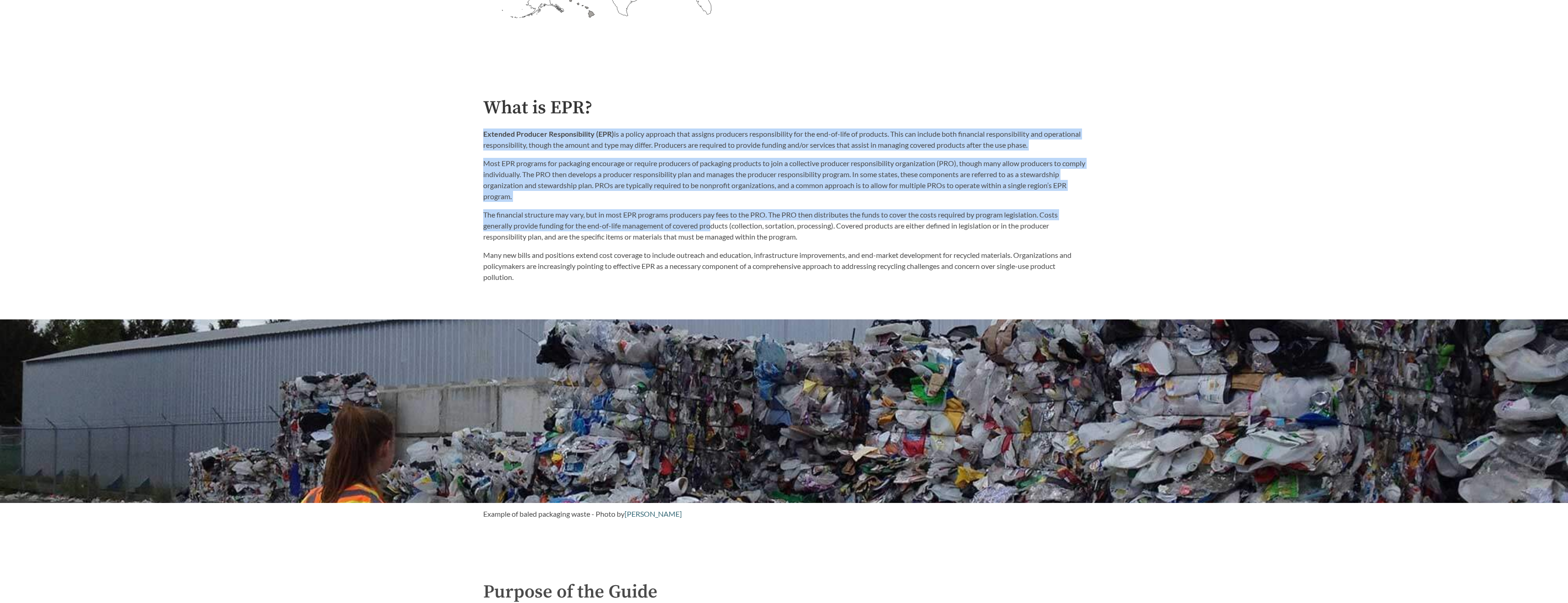
drag, startPoint x: 726, startPoint y: 110, endPoint x: 713, endPoint y: 228, distance: 118.7
click at [713, 228] on div "What is EPR? Extended Producer Responsibility (EPR) is a policy approach that a…" at bounding box center [784, 190] width 602 height 186
drag, startPoint x: 713, startPoint y: 228, endPoint x: 620, endPoint y: 230, distance: 93.0
click at [620, 230] on p "The financial structure may vary, but in most EPR programs producers pay fees t…" at bounding box center [784, 226] width 602 height 33
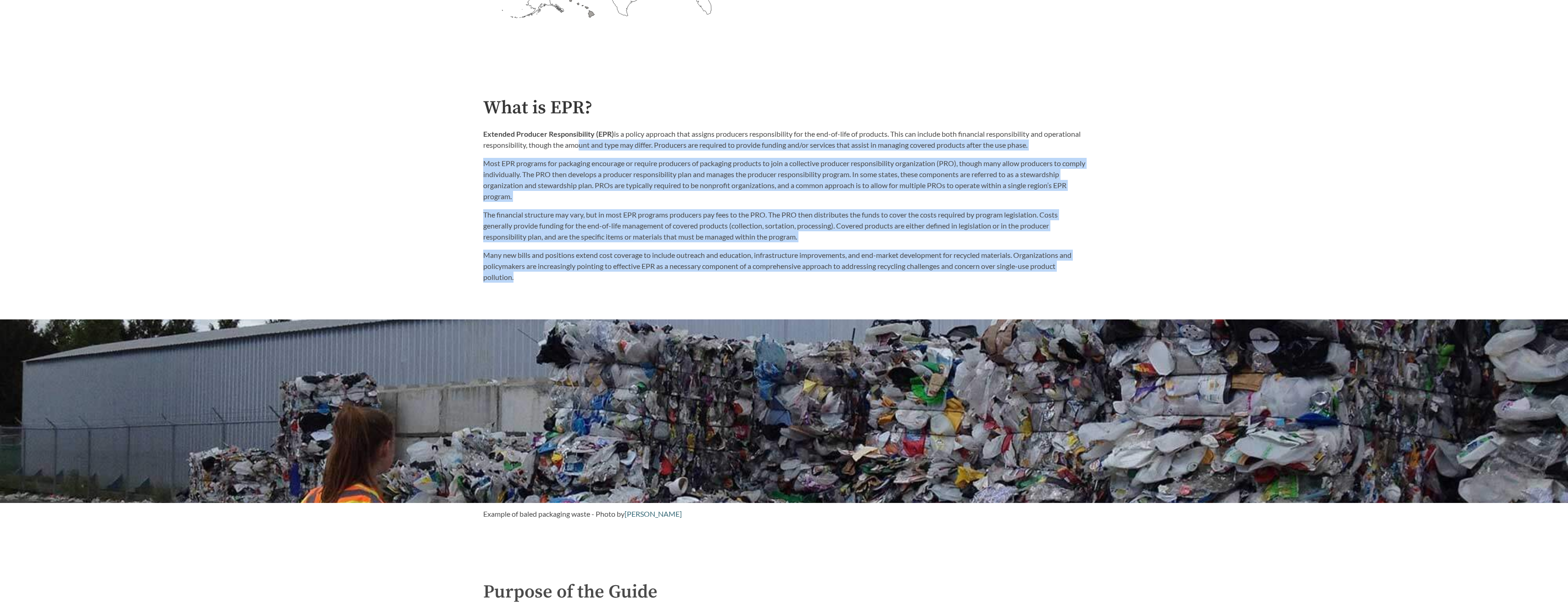
drag, startPoint x: 610, startPoint y: 285, endPoint x: 614, endPoint y: 150, distance: 135.1
click at [614, 150] on div "Introduction to the Guide for EPR Proposals Search the Guide [US_STATE] Introdu…" at bounding box center [784, 605] width 1568 height 2481
drag, startPoint x: 614, startPoint y: 150, endPoint x: 571, endPoint y: 211, distance: 74.6
click at [568, 212] on p "The financial structure may vary, but in most EPR programs producers pay fees t…" at bounding box center [784, 226] width 602 height 33
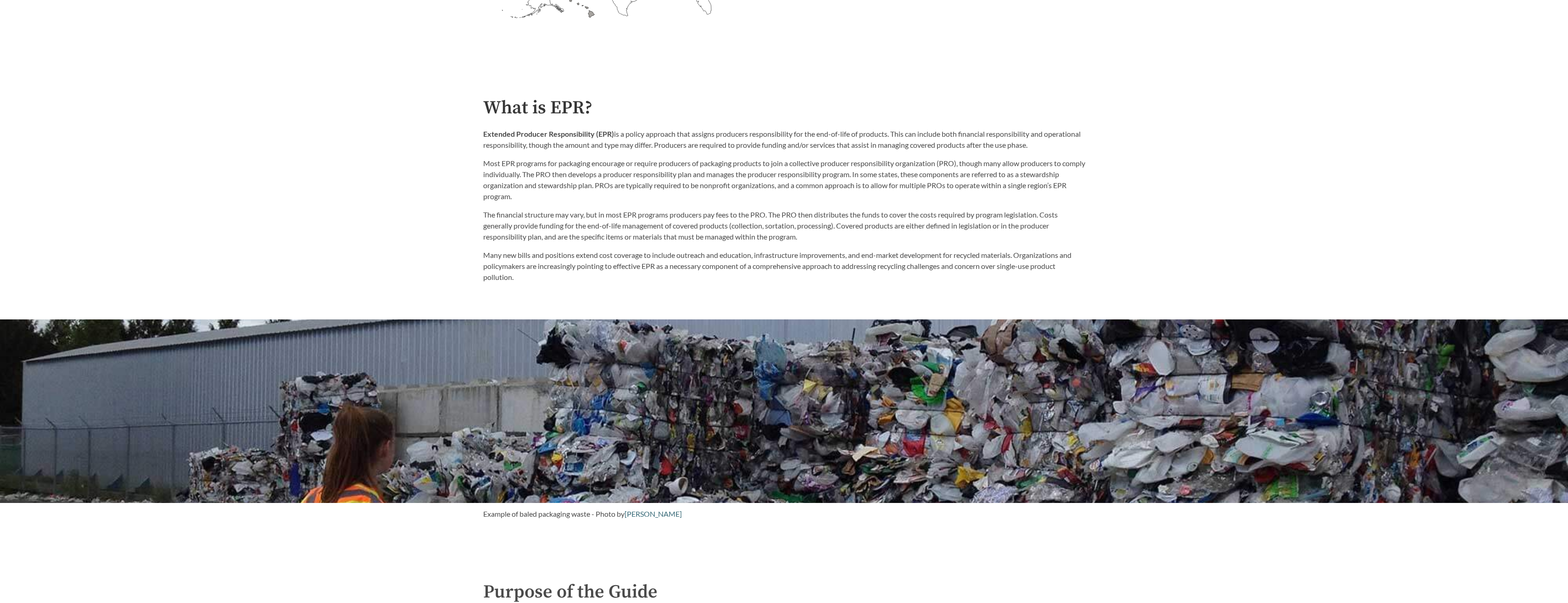
click at [642, 177] on p "Most EPR programs for packaging encourage or require producers of packaging pro…" at bounding box center [784, 180] width 602 height 44
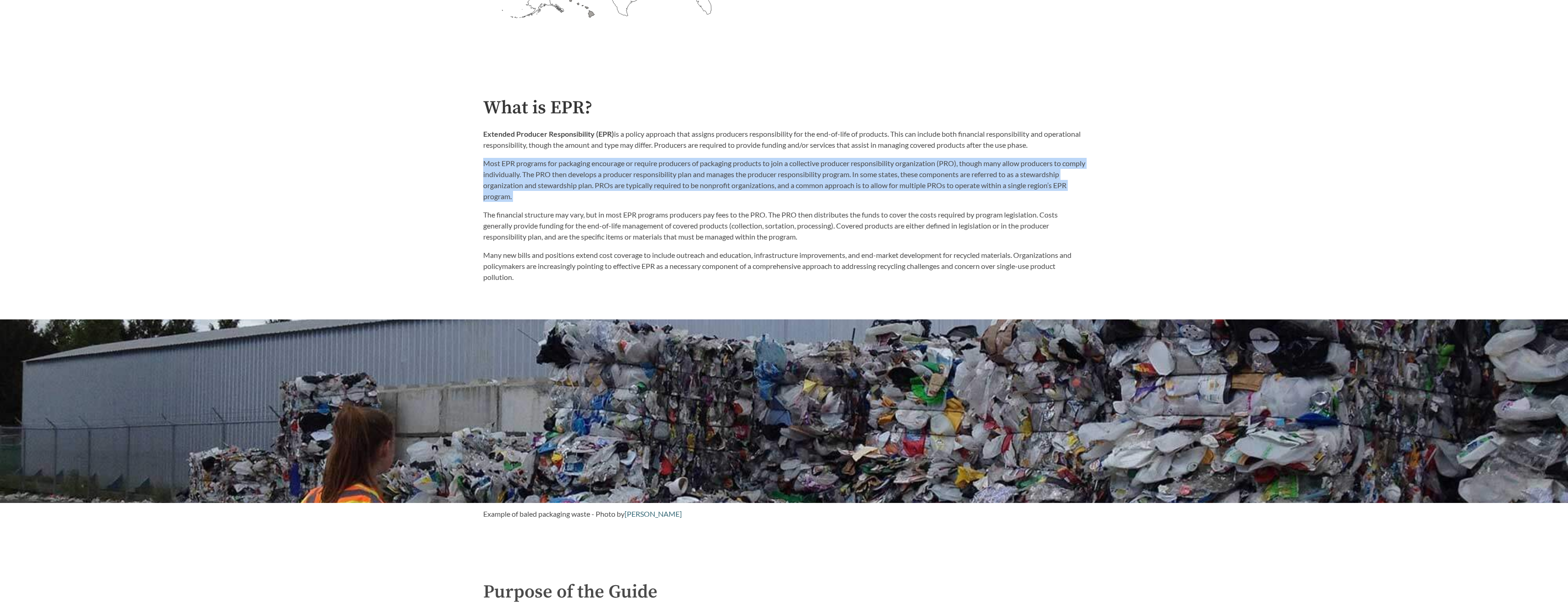
click at [642, 177] on p "Most EPR programs for packaging encourage or require producers of packaging pro…" at bounding box center [784, 180] width 602 height 44
drag, startPoint x: 642, startPoint y: 177, endPoint x: 606, endPoint y: 187, distance: 37.4
click at [606, 187] on p "Most EPR programs for packaging encourage or require producers of packaging pro…" at bounding box center [784, 180] width 602 height 44
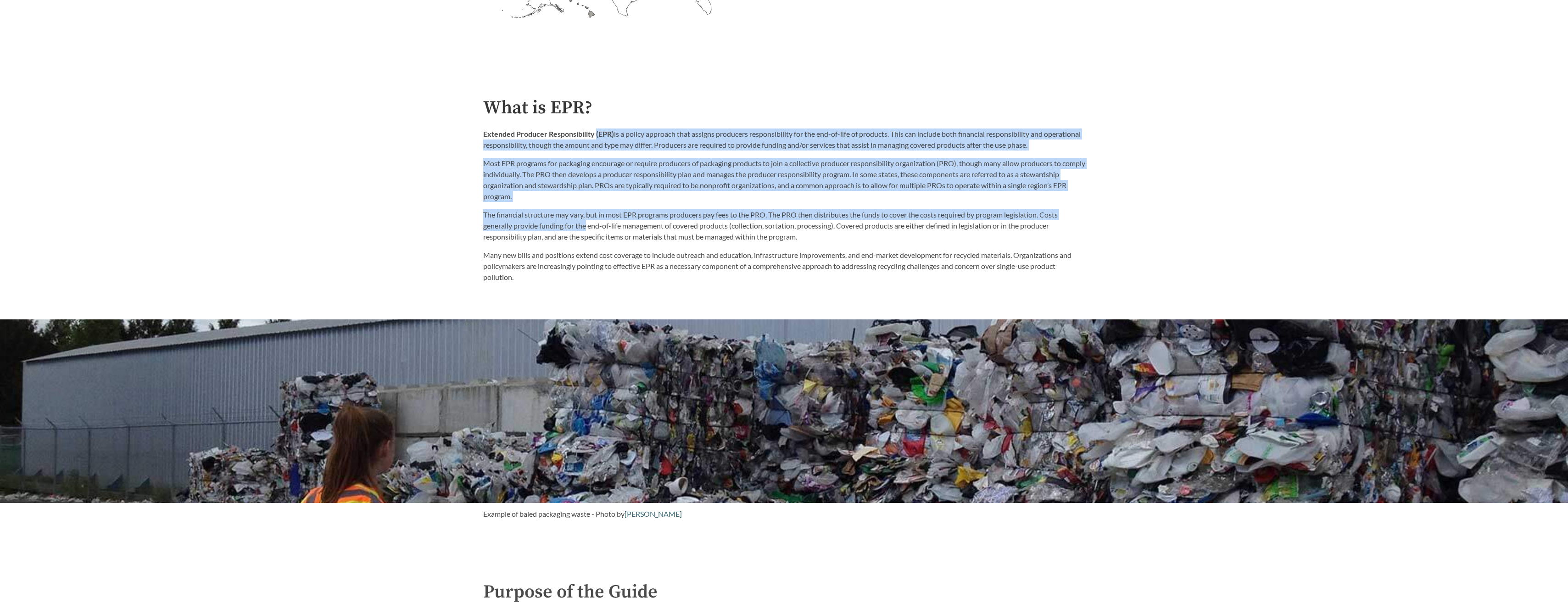
drag, startPoint x: 588, startPoint y: 223, endPoint x: 595, endPoint y: 141, distance: 82.3
click at [595, 141] on div "What is EPR? Extended Producer Responsibility (EPR) is a policy approach that a…" at bounding box center [784, 190] width 602 height 186
drag, startPoint x: 595, startPoint y: 141, endPoint x: 553, endPoint y: 209, distance: 79.9
click at [553, 209] on div "The financial structure may vary, but in most EPR programs producers pay fees t…" at bounding box center [784, 242] width 602 height 81
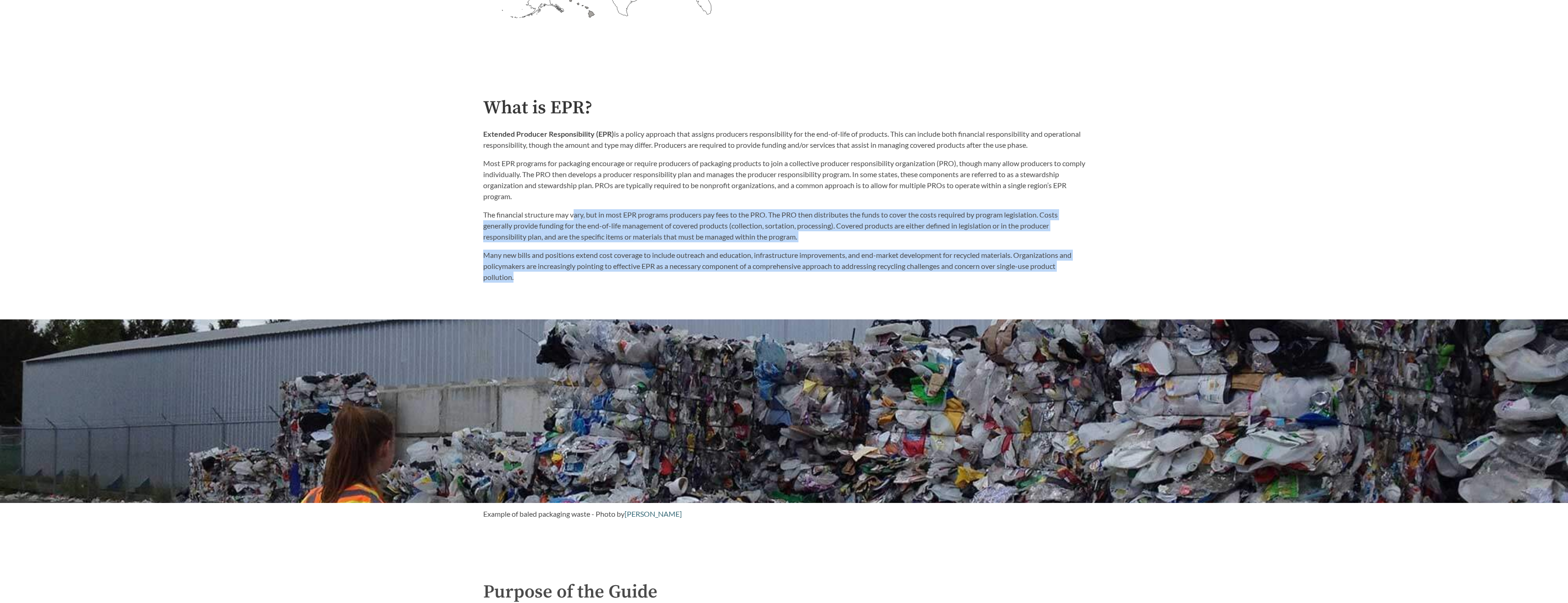
drag, startPoint x: 576, startPoint y: 204, endPoint x: 577, endPoint y: 276, distance: 72.0
click at [577, 276] on div "The financial structure may vary, but in most EPR programs producers pay fees t…" at bounding box center [784, 242] width 602 height 81
drag, startPoint x: 577, startPoint y: 276, endPoint x: 555, endPoint y: 281, distance: 22.6
click at [555, 281] on p "Many new bills and positions extend cost coverage to include outreach and educa…" at bounding box center [784, 266] width 602 height 33
drag, startPoint x: 579, startPoint y: 281, endPoint x: 473, endPoint y: 202, distance: 132.2
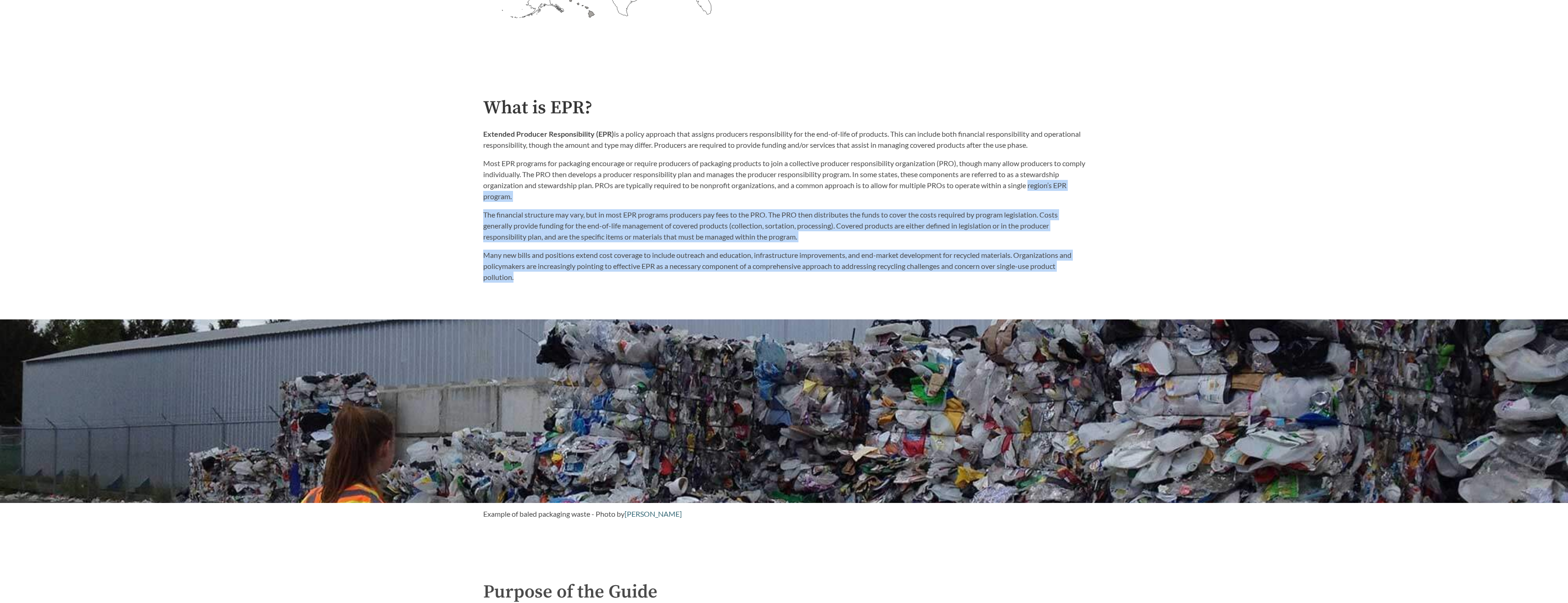
click at [473, 202] on div "Introduction to the Guide for EPR Proposals Search the Guide [US_STATE] Introdu…" at bounding box center [784, 605] width 1568 height 2481
drag, startPoint x: 473, startPoint y: 202, endPoint x: 542, endPoint y: 219, distance: 71.1
click at [542, 219] on p "The financial structure may vary, but in most EPR programs producers pay fees t…" at bounding box center [784, 226] width 602 height 33
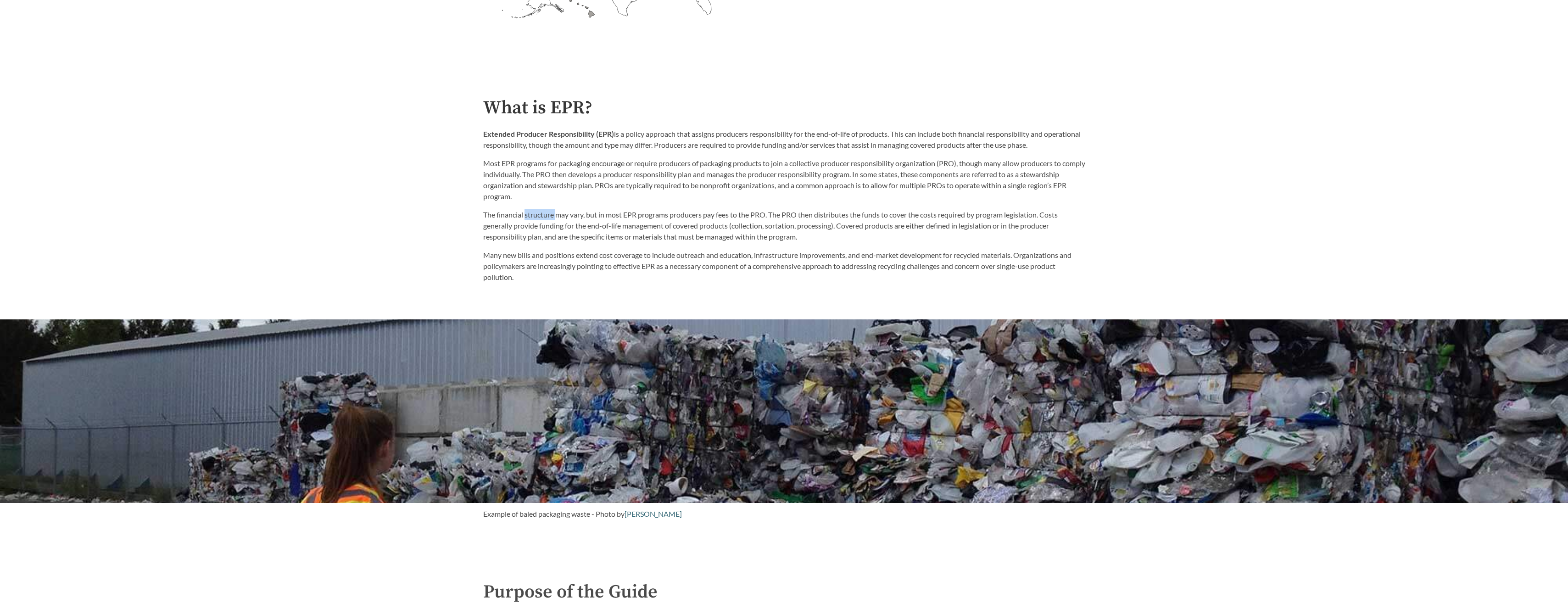
click at [542, 219] on p "The financial structure may vary, but in most EPR programs producers pay fees t…" at bounding box center [784, 226] width 602 height 33
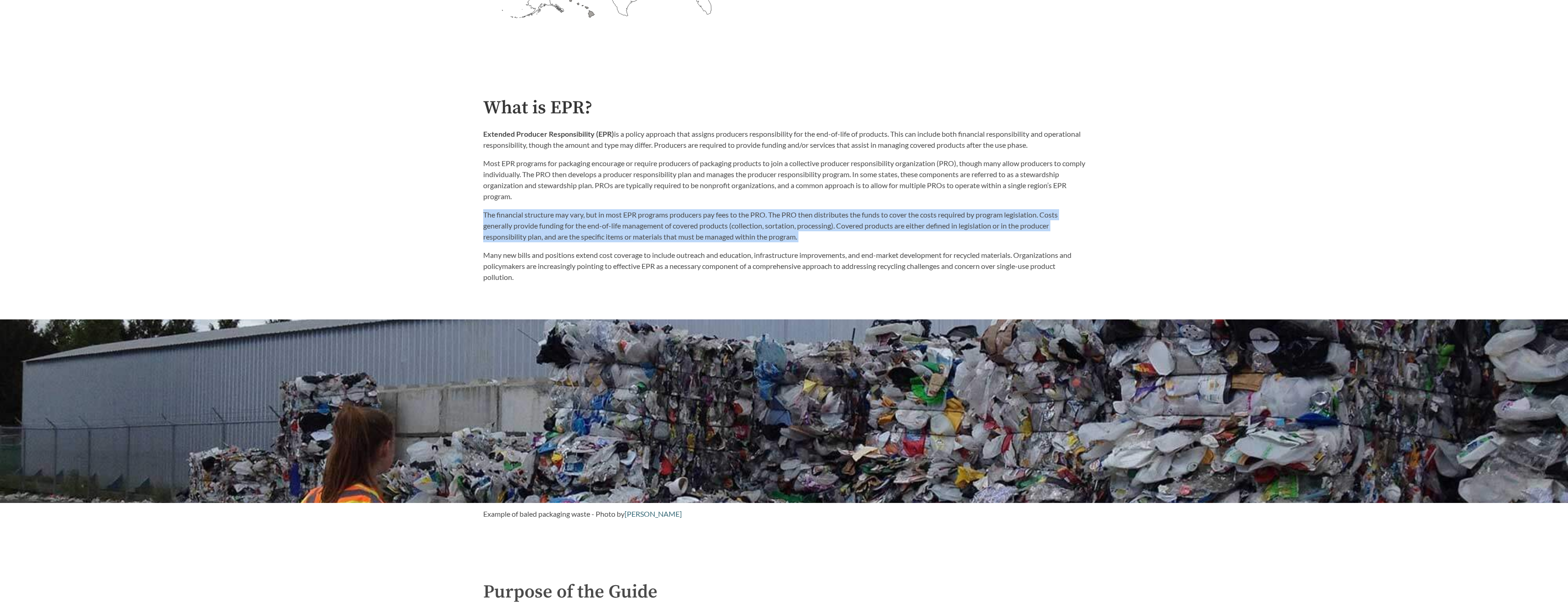
click at [542, 219] on p "The financial structure may vary, but in most EPR programs producers pay fees t…" at bounding box center [784, 226] width 602 height 33
drag, startPoint x: 542, startPoint y: 219, endPoint x: 519, endPoint y: 230, distance: 25.5
click at [519, 230] on p "The financial structure may vary, but in most EPR programs producers pay fees t…" at bounding box center [784, 226] width 602 height 33
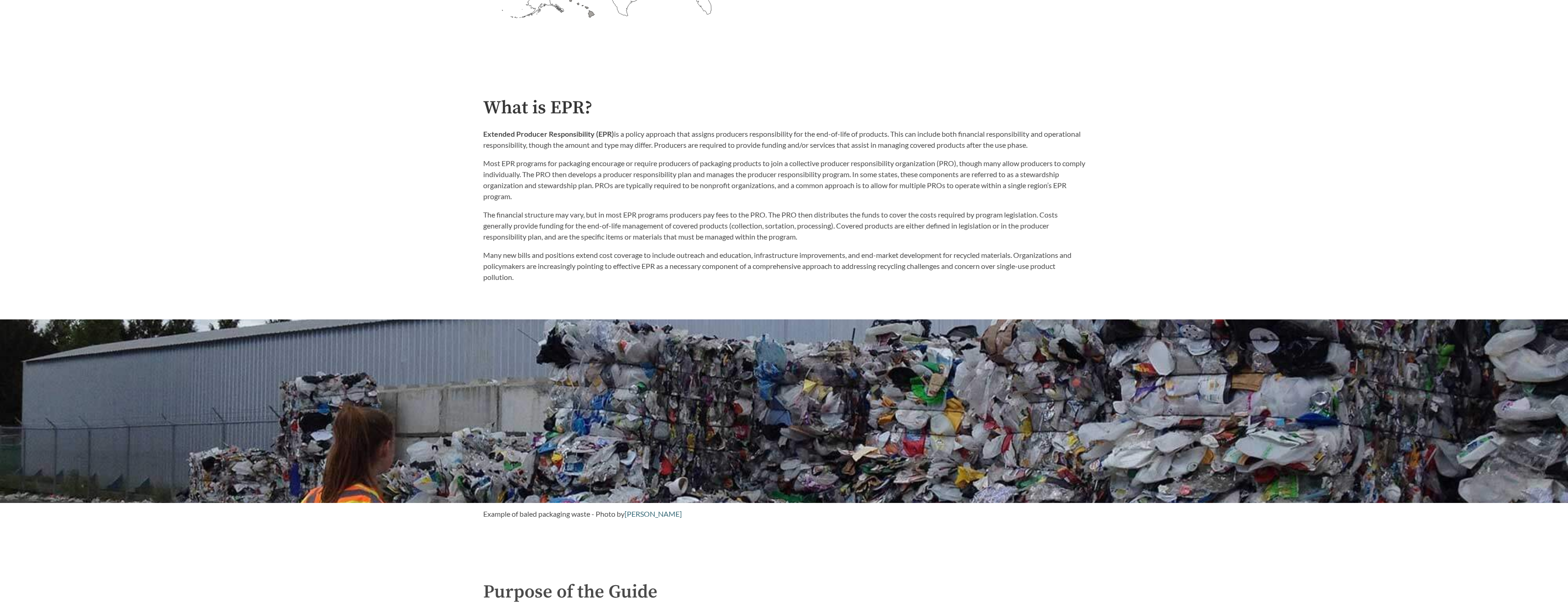
click at [497, 249] on div "The financial structure may vary, but in most EPR programs producers pay fees t…" at bounding box center [784, 246] width 602 height 74
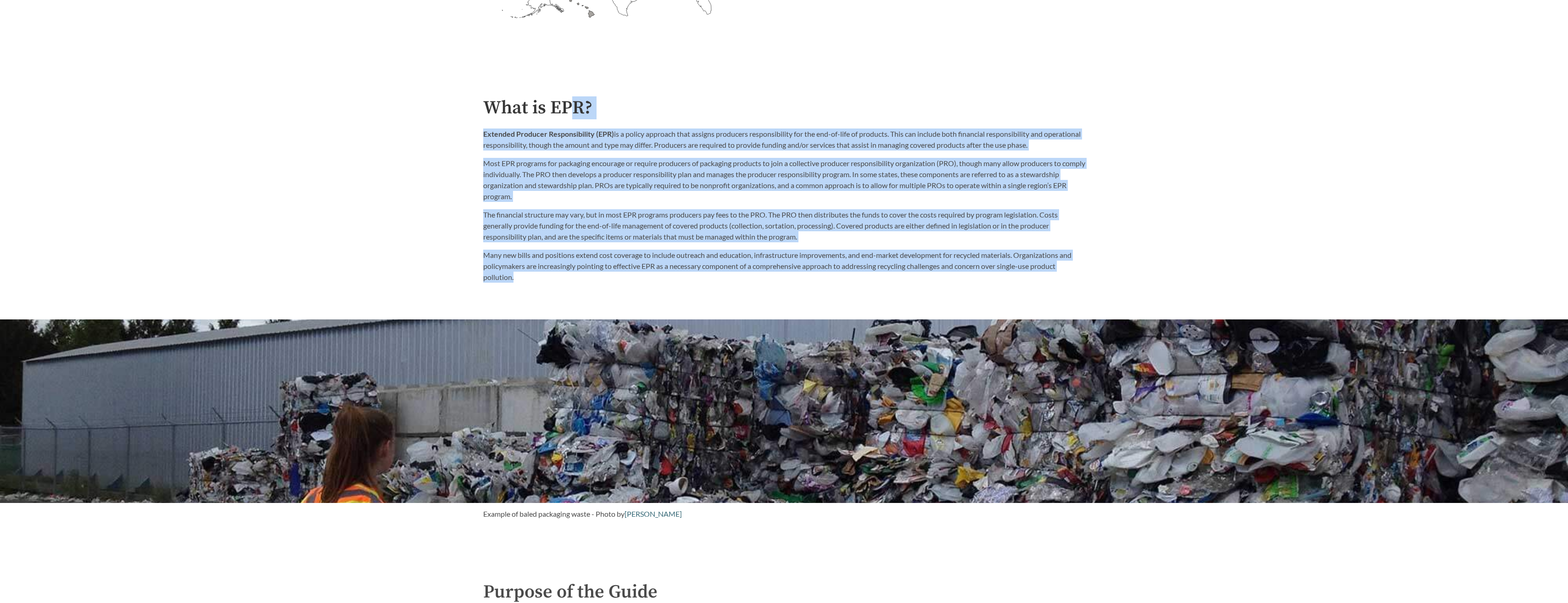
drag, startPoint x: 573, startPoint y: 111, endPoint x: 558, endPoint y: 288, distance: 177.6
click at [558, 288] on div "Introduction to the Guide for EPR Proposals Search the Guide [US_STATE] Introdu…" at bounding box center [784, 605] width 1568 height 2481
drag, startPoint x: 558, startPoint y: 288, endPoint x: 533, endPoint y: 290, distance: 25.1
click at [533, 290] on div "Introduction to the Guide for EPR Proposals Search the Guide [US_STATE] Introdu…" at bounding box center [784, 605] width 1568 height 2481
drag, startPoint x: 549, startPoint y: 289, endPoint x: 460, endPoint y: 124, distance: 187.5
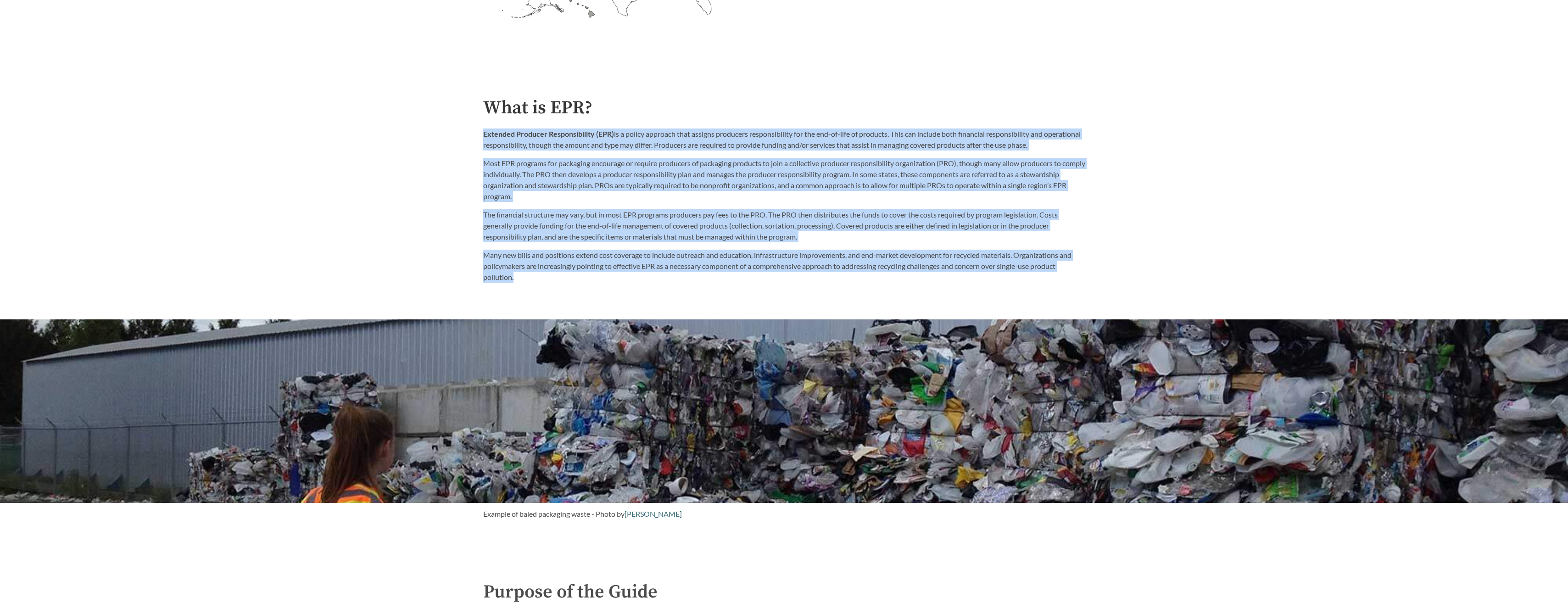
click at [460, 124] on div "Introduction to the Guide for EPR Proposals Search the Guide [US_STATE] Introdu…" at bounding box center [784, 605] width 1568 height 2481
drag, startPoint x: 460, startPoint y: 124, endPoint x: 537, endPoint y: 201, distance: 108.9
click at [537, 201] on p "Most EPR programs for packaging encourage or require producers of packaging pro…" at bounding box center [784, 180] width 602 height 44
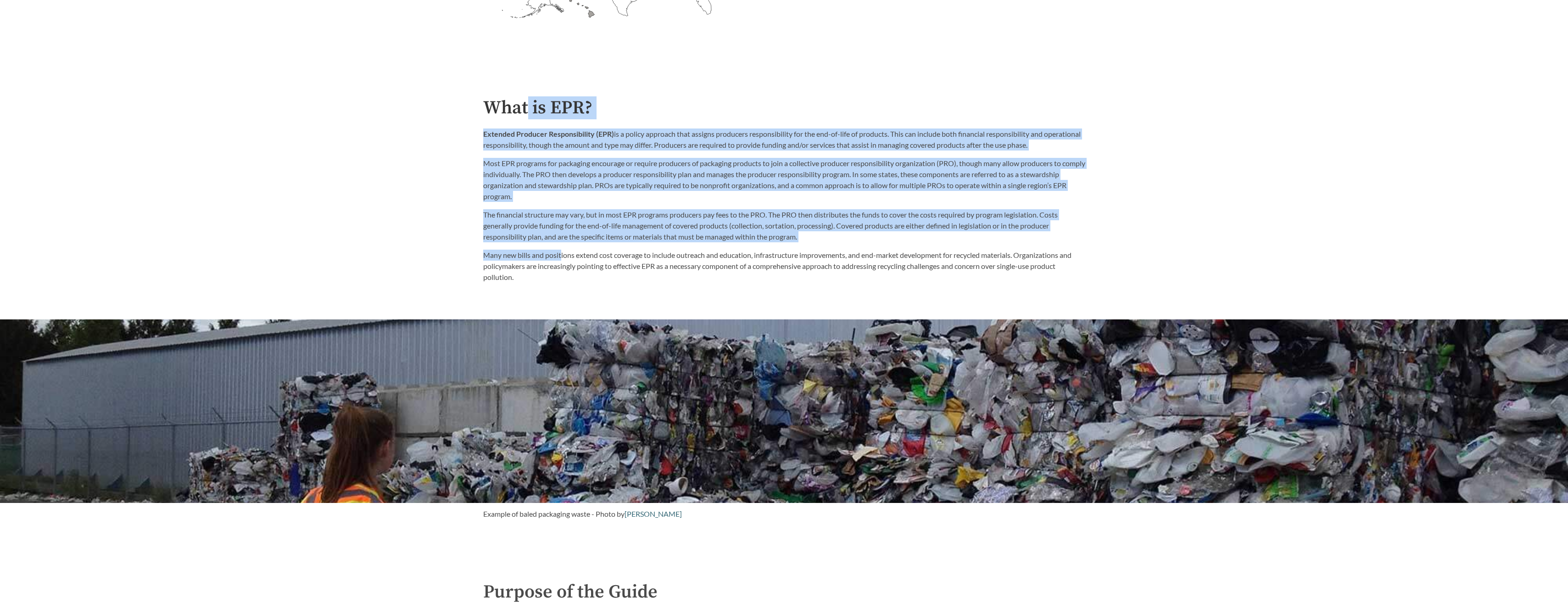
drag, startPoint x: 550, startPoint y: 190, endPoint x: 560, endPoint y: 247, distance: 57.9
click at [560, 247] on div "What is EPR? Extended Producer Responsibility (EPR) is a policy approach that a…" at bounding box center [784, 190] width 602 height 186
drag, startPoint x: 560, startPoint y: 247, endPoint x: 542, endPoint y: 259, distance: 21.6
click at [542, 259] on p "Many new bills and positions extend cost coverage to include outreach and educa…" at bounding box center [784, 266] width 602 height 33
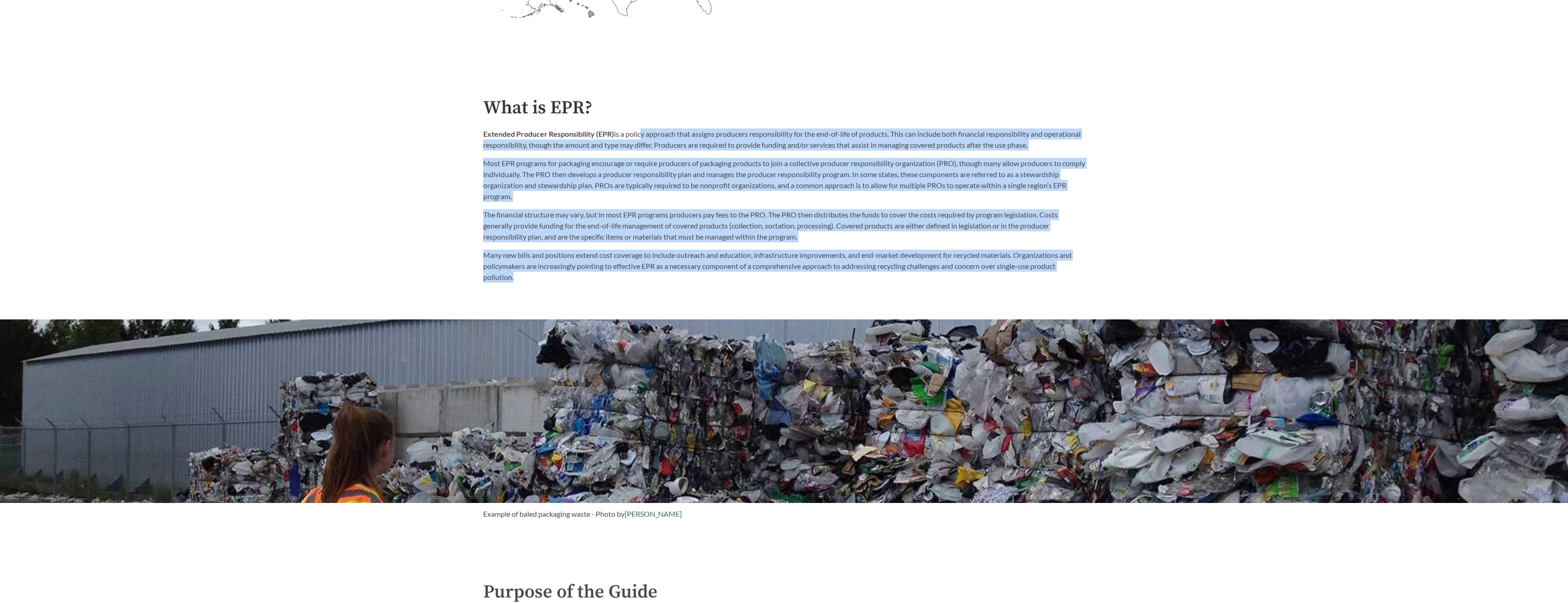
drag, startPoint x: 609, startPoint y: 275, endPoint x: 639, endPoint y: 134, distance: 144.2
click at [639, 134] on div "What is EPR? Extended Producer Responsibility (EPR) is a policy approach that a…" at bounding box center [784, 190] width 602 height 186
drag, startPoint x: 639, startPoint y: 134, endPoint x: 636, endPoint y: 219, distance: 85.1
click at [636, 219] on p "The financial structure may vary, but in most EPR programs producers pay fees t…" at bounding box center [784, 226] width 602 height 33
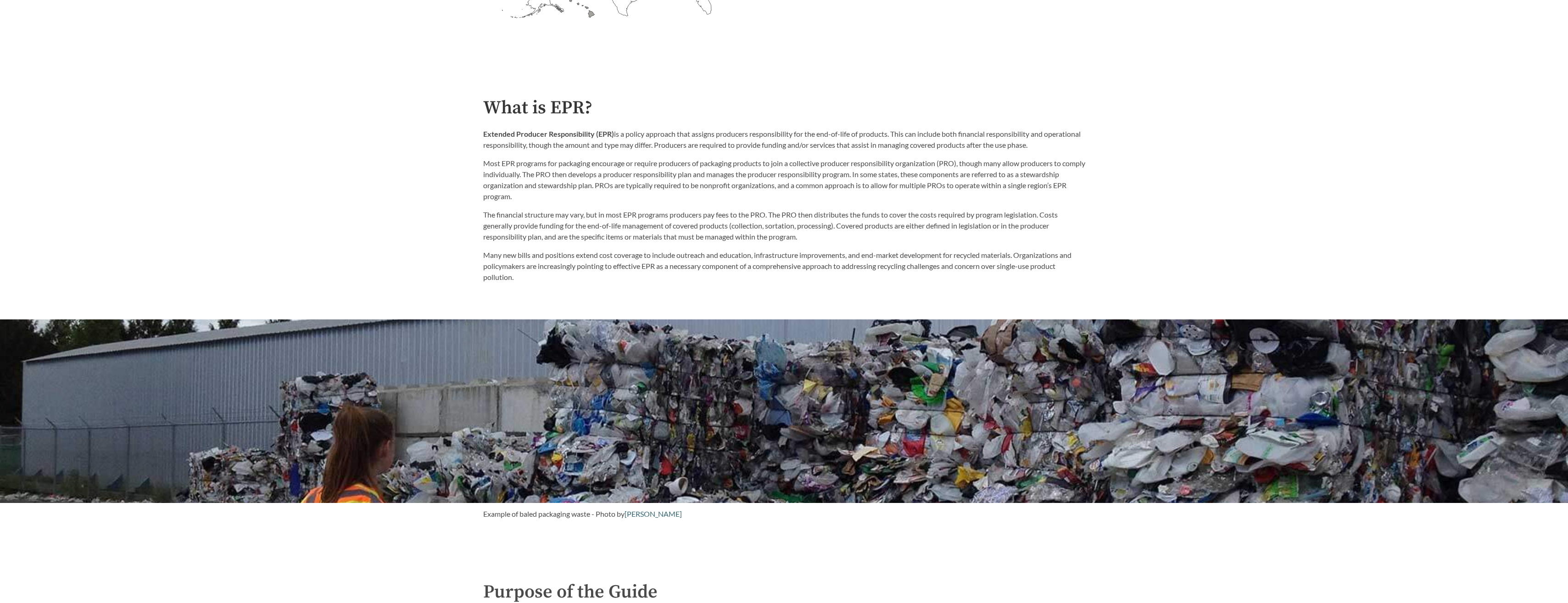
click at [626, 217] on p "The financial structure may vary, but in most EPR programs producers pay fees t…" at bounding box center [784, 226] width 602 height 33
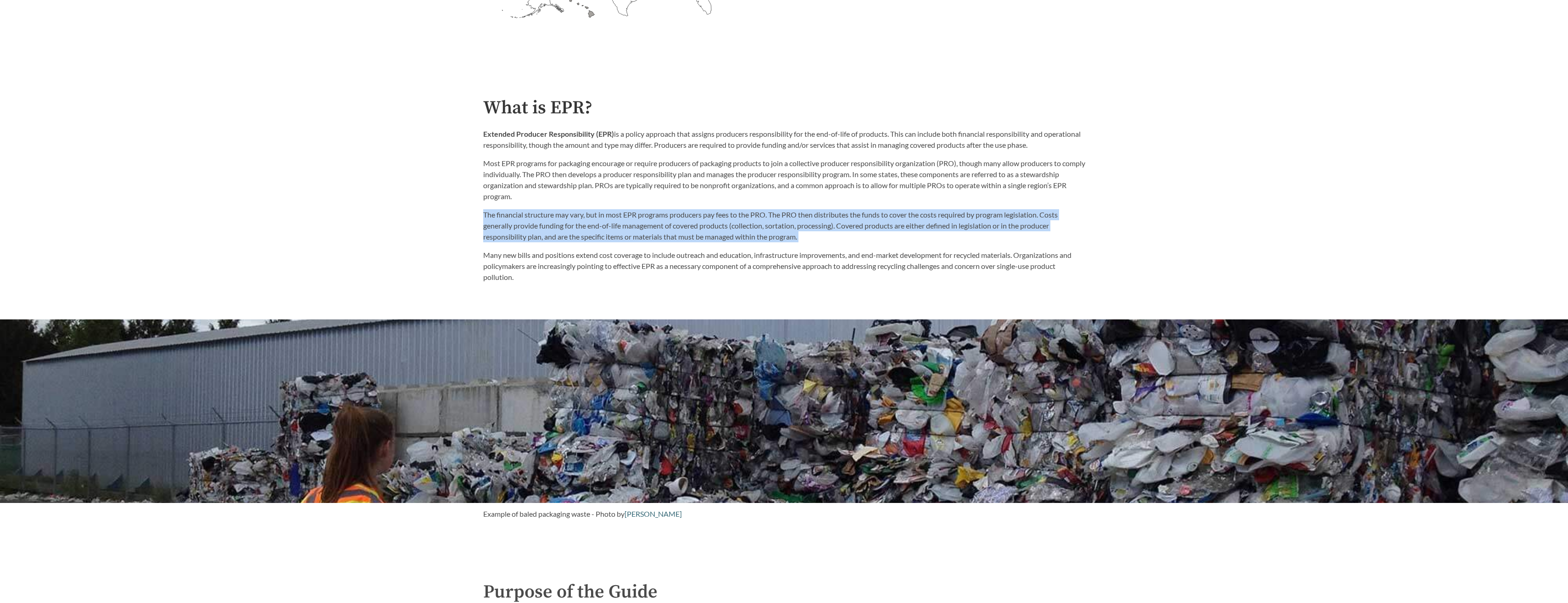
click at [626, 217] on p "The financial structure may vary, but in most EPR programs producers pay fees t…" at bounding box center [784, 226] width 602 height 33
drag, startPoint x: 626, startPoint y: 217, endPoint x: 593, endPoint y: 224, distance: 33.7
click at [593, 224] on p "The financial structure may vary, but in most EPR programs producers pay fees t…" at bounding box center [784, 226] width 602 height 33
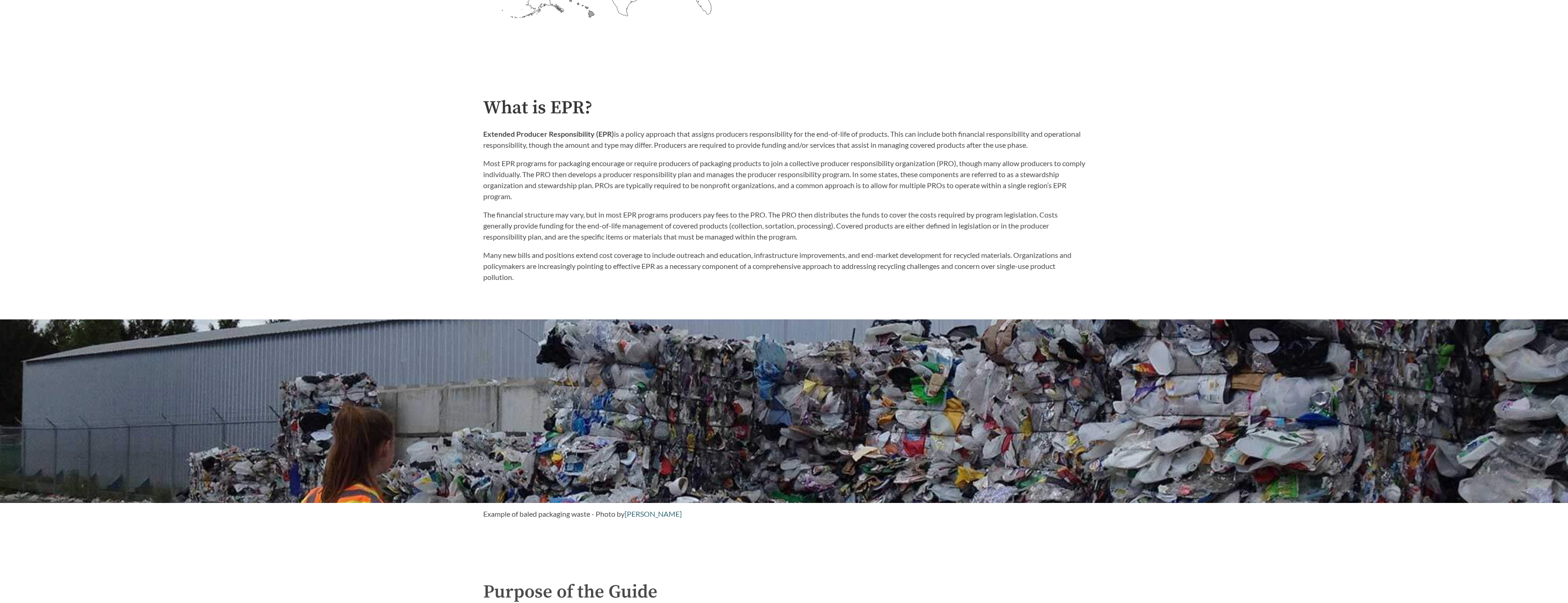
click at [578, 235] on p "The financial structure may vary, but in most EPR programs producers pay fees t…" at bounding box center [784, 226] width 602 height 33
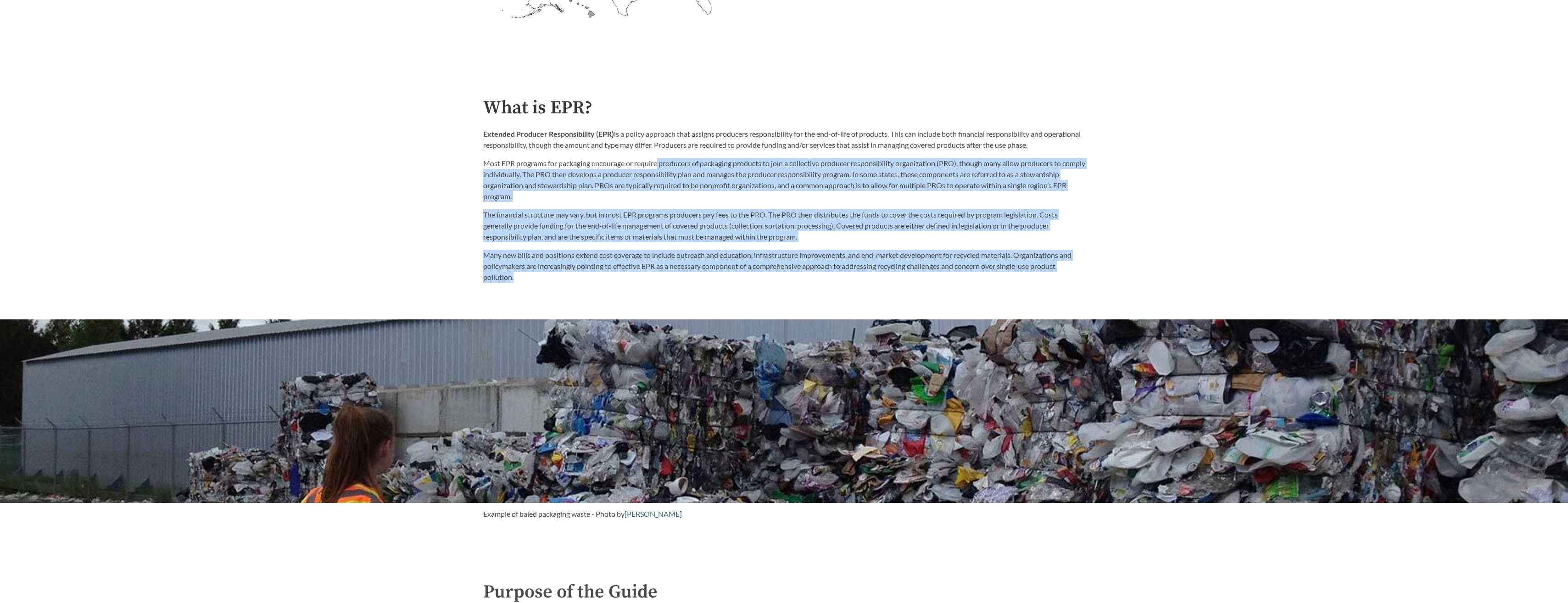
drag, startPoint x: 659, startPoint y: 161, endPoint x: 657, endPoint y: 298, distance: 137.0
click at [657, 298] on div "Introduction to the Guide for EPR Proposals Search the Guide [US_STATE] Introdu…" at bounding box center [784, 605] width 1568 height 2481
drag, startPoint x: 657, startPoint y: 298, endPoint x: 604, endPoint y: 290, distance: 53.6
click at [604, 290] on div "Introduction to the Guide for EPR Proposals Search the Guide [US_STATE] Introdu…" at bounding box center [784, 605] width 1568 height 2481
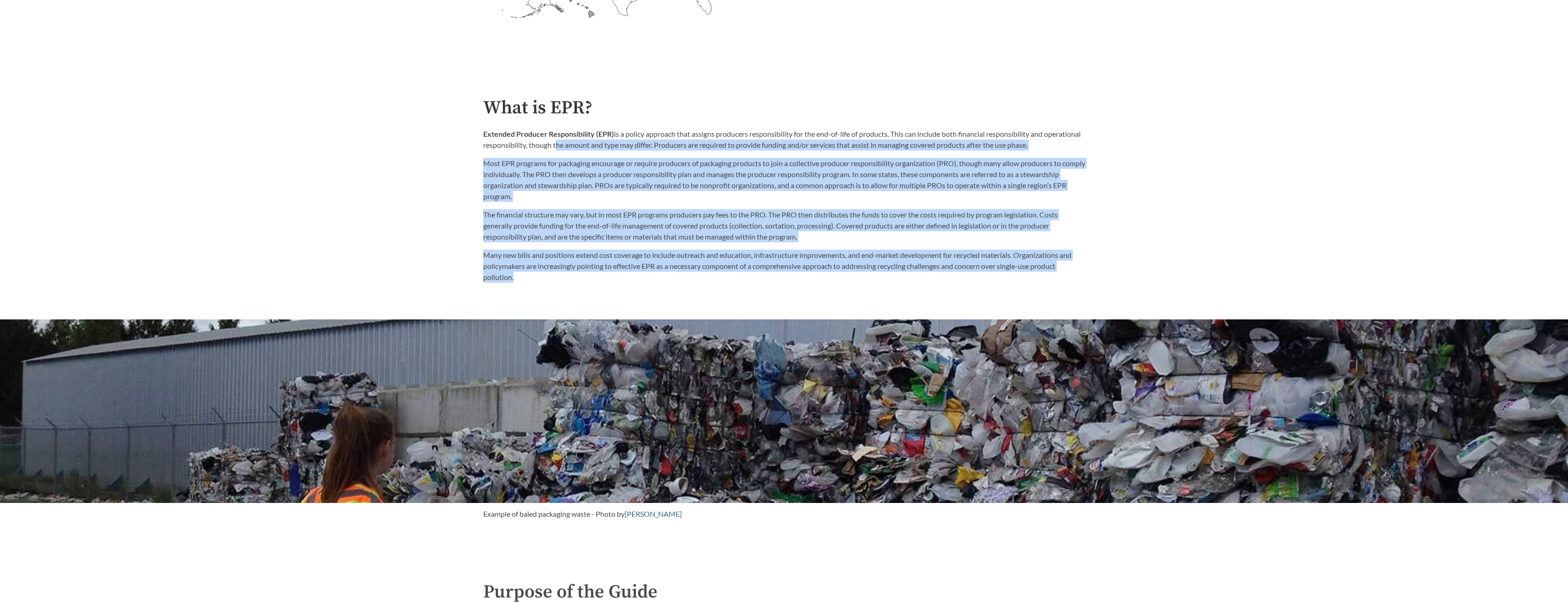
drag, startPoint x: 608, startPoint y: 295, endPoint x: 593, endPoint y: 147, distance: 148.8
click at [593, 147] on div "Introduction to the Guide for EPR Proposals Search the Guide [US_STATE] Introdu…" at bounding box center [784, 605] width 1568 height 2481
drag, startPoint x: 593, startPoint y: 147, endPoint x: 561, endPoint y: 233, distance: 91.8
click at [561, 233] on p "The financial structure may vary, but in most EPR programs producers pay fees t…" at bounding box center [784, 226] width 602 height 33
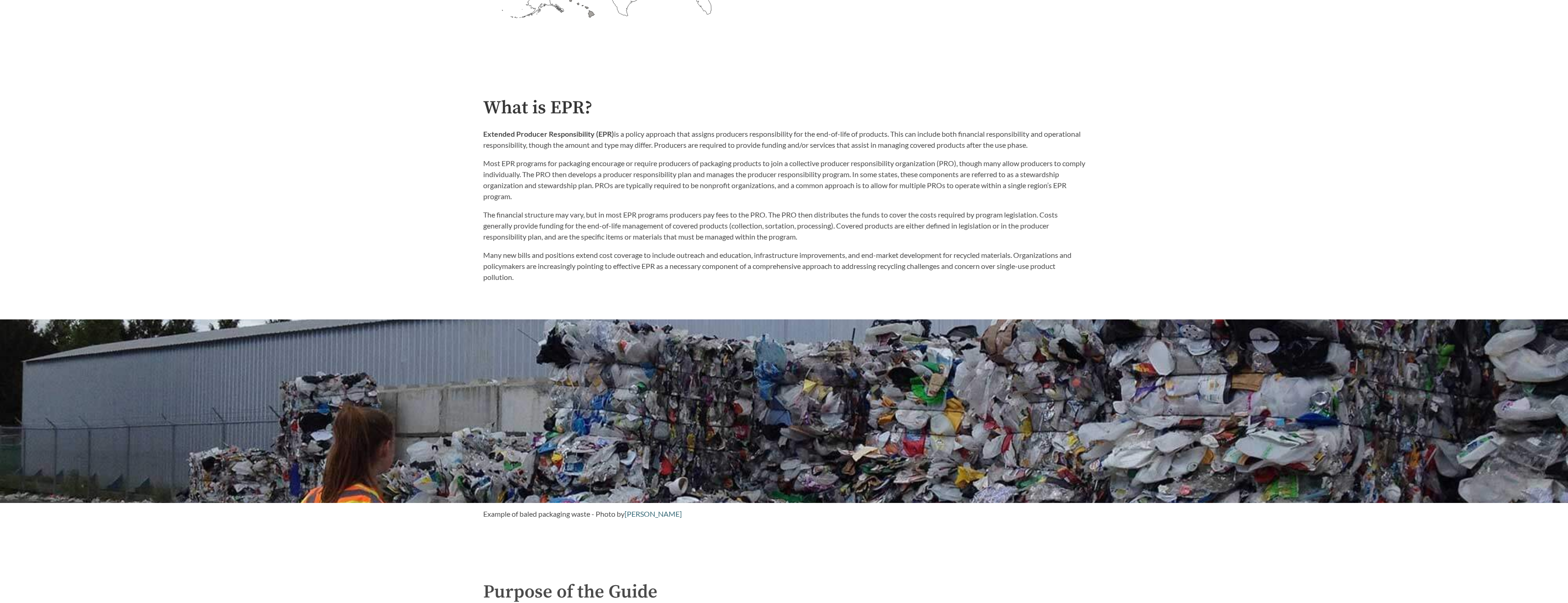
click at [710, 223] on p "The financial structure may vary, but in most EPR programs producers pay fees t…" at bounding box center [784, 226] width 602 height 33
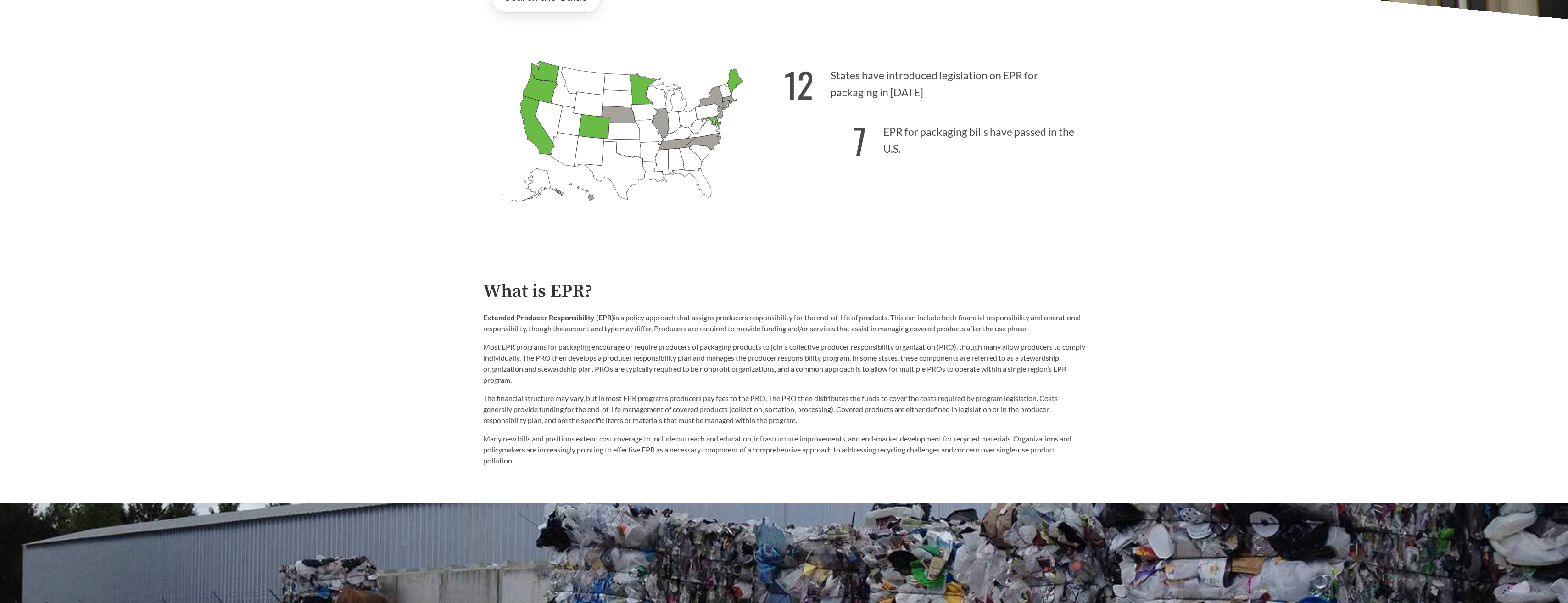
scroll to position [275, 0]
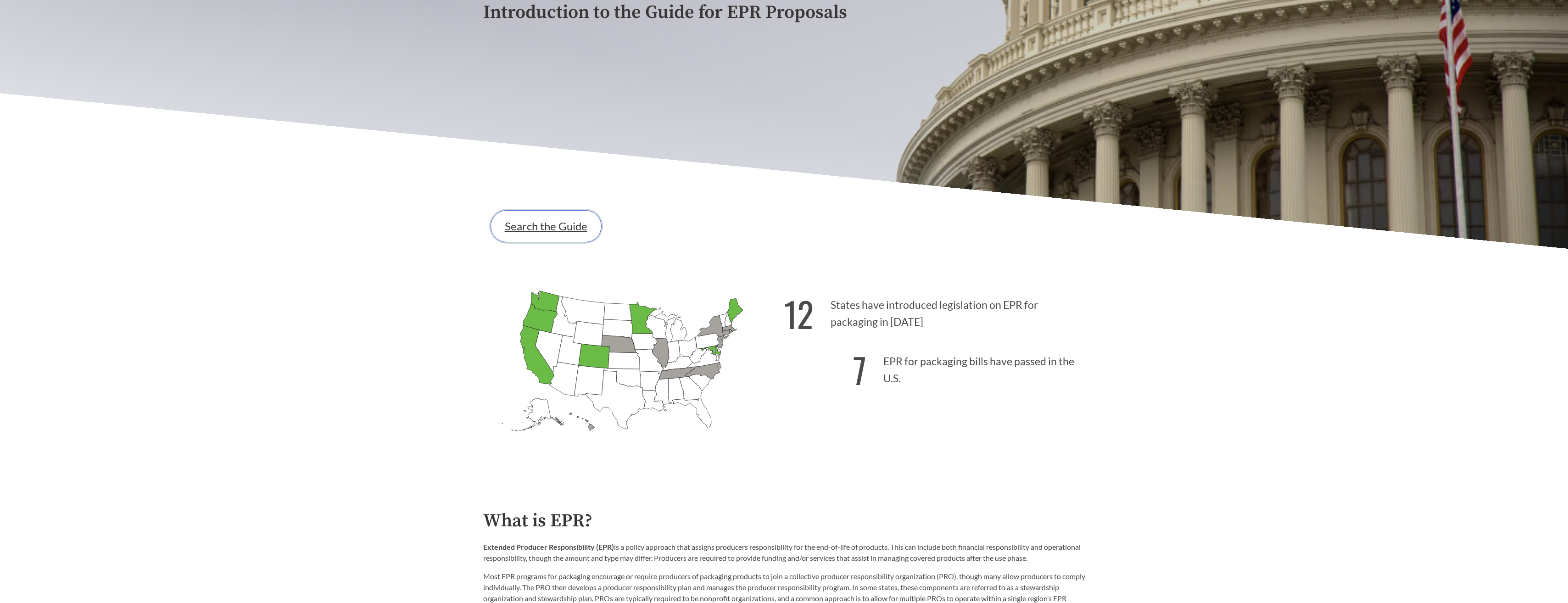
click at [541, 231] on link "Search the Guide" at bounding box center [546, 226] width 111 height 32
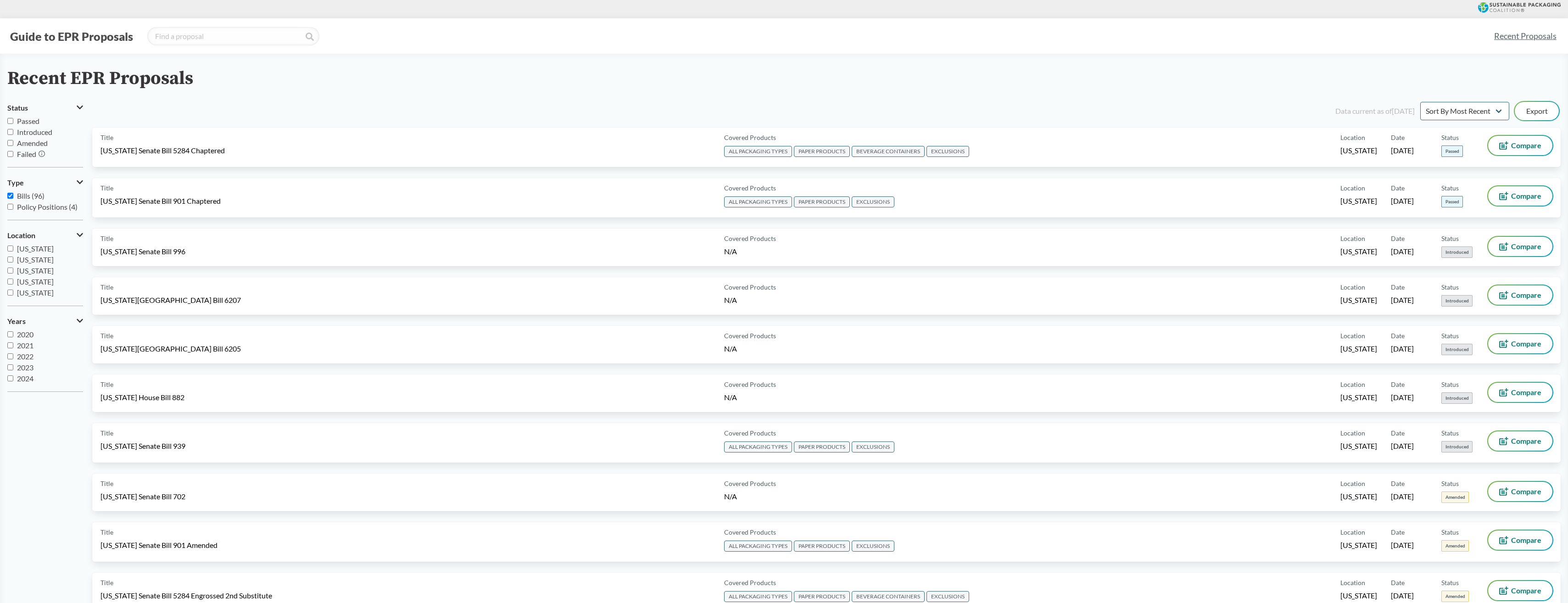
click at [25, 124] on span "Passed" at bounding box center [28, 120] width 23 height 9
click at [13, 124] on input "Passed" at bounding box center [10, 121] width 6 height 6
checkbox input "true"
